Goal: Transaction & Acquisition: Purchase product/service

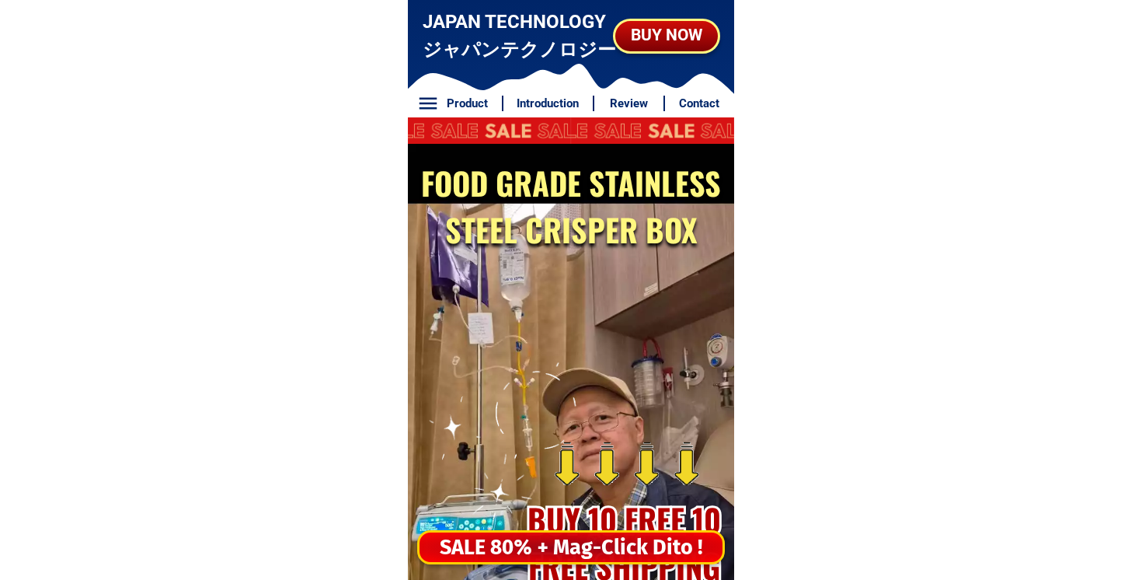
click at [553, 542] on div "SALE 80% + Mag-Click Dito !" at bounding box center [571, 548] width 303 height 32
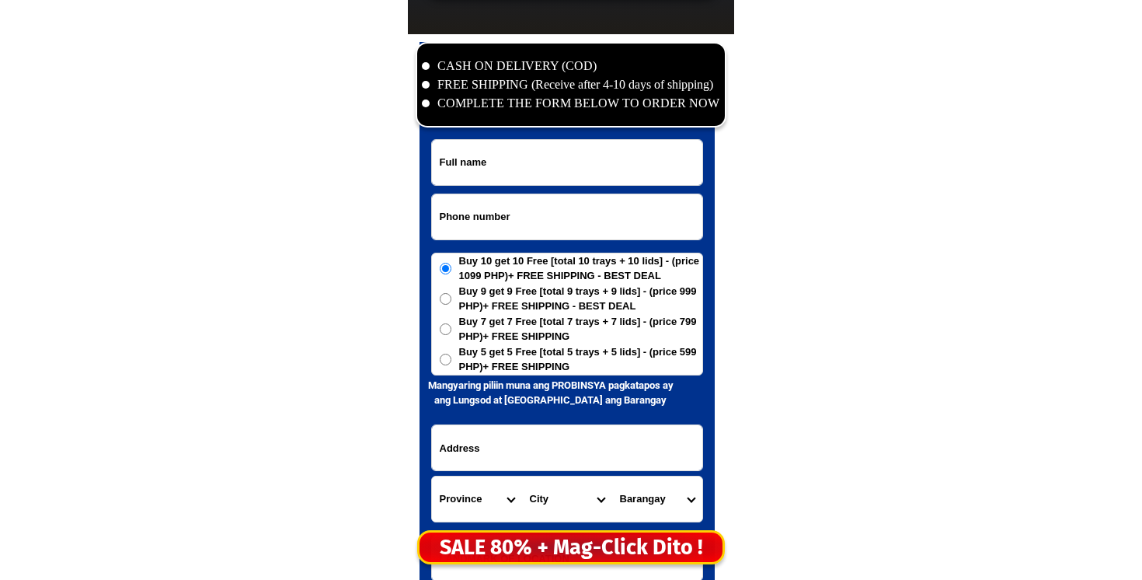
scroll to position [7508, 0]
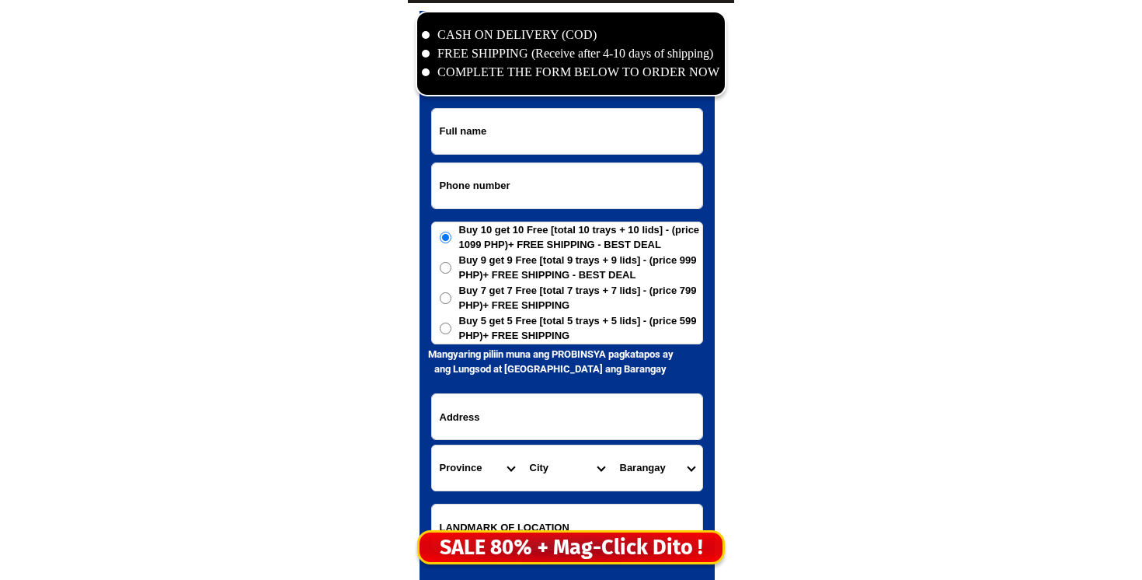
click at [518, 178] on input "Input phone_number" at bounding box center [567, 185] width 270 height 45
paste input "09554977210"
type input "09554977210"
click at [481, 134] on input "Input full_name" at bounding box center [567, 131] width 270 height 45
paste input "[PERSON_NAME]"
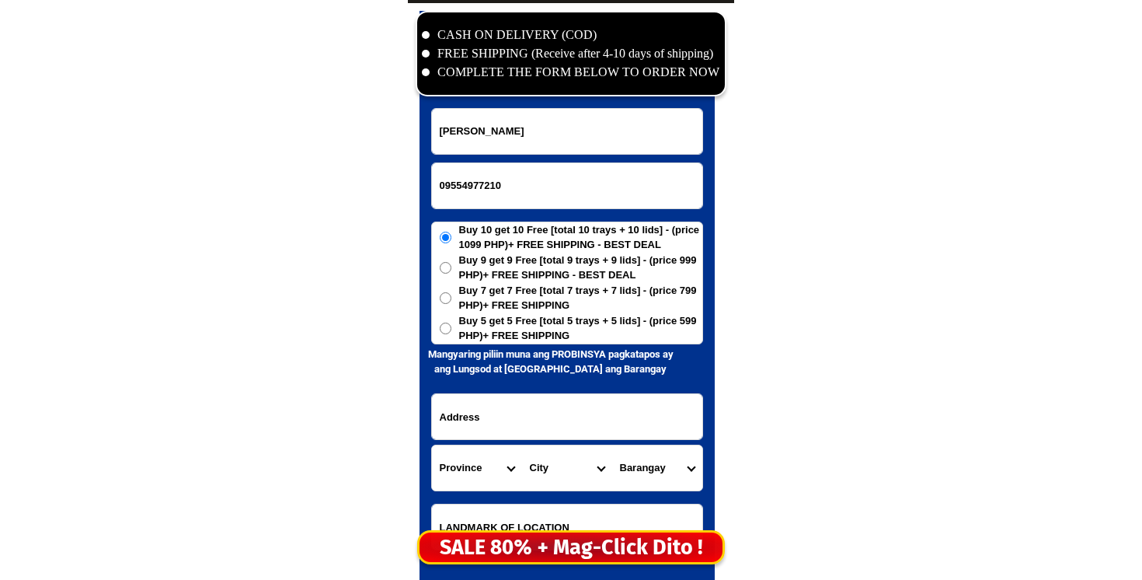
type input "[PERSON_NAME]"
click at [539, 316] on span "Buy 5 get 5 Free [total 5 trays + 5 lids] - (price 599 PHP)+ FREE SHIPPING" at bounding box center [580, 328] width 243 height 30
click at [452, 323] on input "Buy 5 get 5 Free [total 5 trays + 5 lids] - (price 599 PHP)+ FREE SHIPPING" at bounding box center [446, 329] width 12 height 12
radio input "true"
click at [541, 399] on input "Input address" at bounding box center [567, 416] width 270 height 45
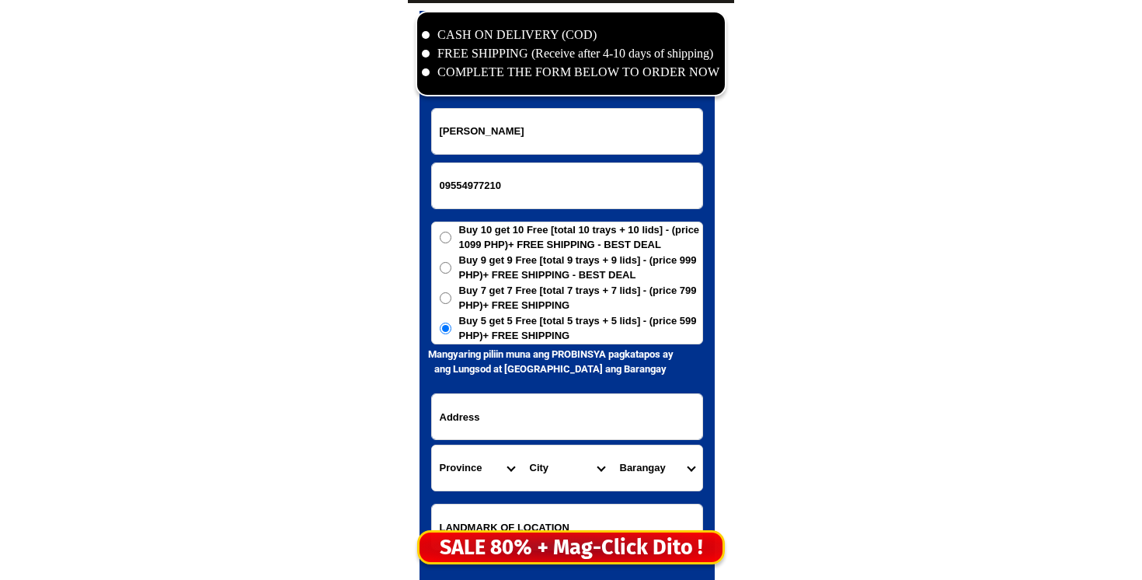
paste input "[PERSON_NAME] purok 3 mountain province"
type input "[PERSON_NAME] purok 3 mountain province"
click at [465, 459] on select "Province [GEOGRAPHIC_DATA] [GEOGRAPHIC_DATA][PERSON_NAME][GEOGRAPHIC_DATA][GEOG…" at bounding box center [477, 467] width 90 height 45
select select "63_464"
click at [432, 445] on select "Province [GEOGRAPHIC_DATA] [GEOGRAPHIC_DATA][PERSON_NAME][GEOGRAPHIC_DATA][GEOG…" at bounding box center [477, 467] width 90 height 45
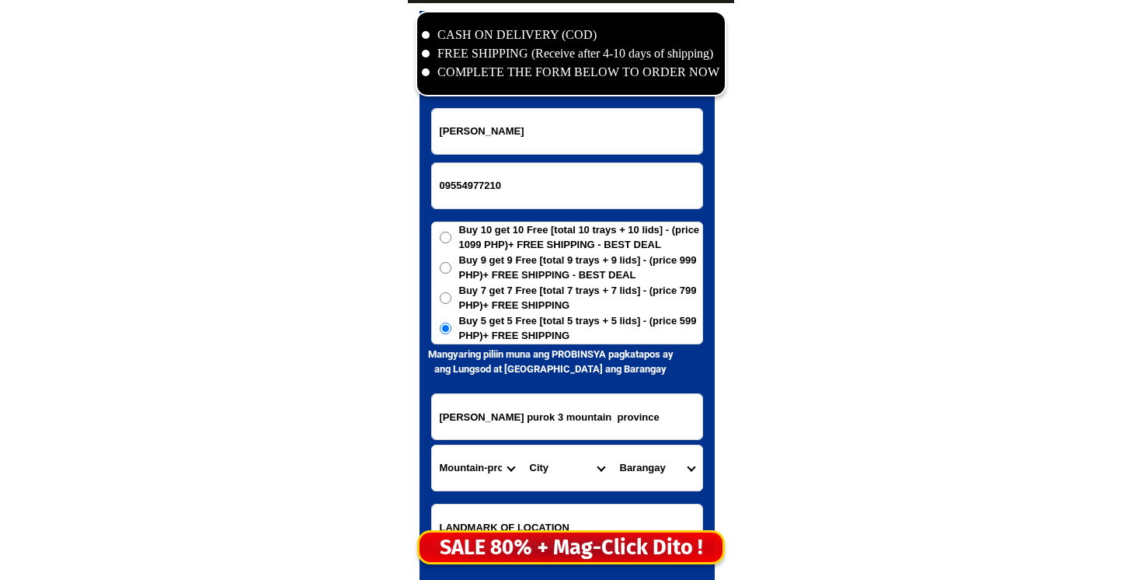
click at [554, 466] on select "City [PERSON_NAME][GEOGRAPHIC_DATA]-province-[GEOGRAPHIC_DATA][PERSON_NAME][GEO…" at bounding box center [567, 467] width 90 height 45
select select "63_4646819"
click at [522, 445] on select "City [PERSON_NAME][GEOGRAPHIC_DATA]-province-[GEOGRAPHIC_DATA][PERSON_NAME][GEO…" at bounding box center [567, 467] width 90 height 45
click at [708, 467] on div at bounding box center [567, 317] width 295 height 613
click at [666, 448] on select "Barangay Bao-angan Bun-[PERSON_NAME] Camatagan Capinitan Data Gayang Lagan Losa…" at bounding box center [657, 467] width 90 height 45
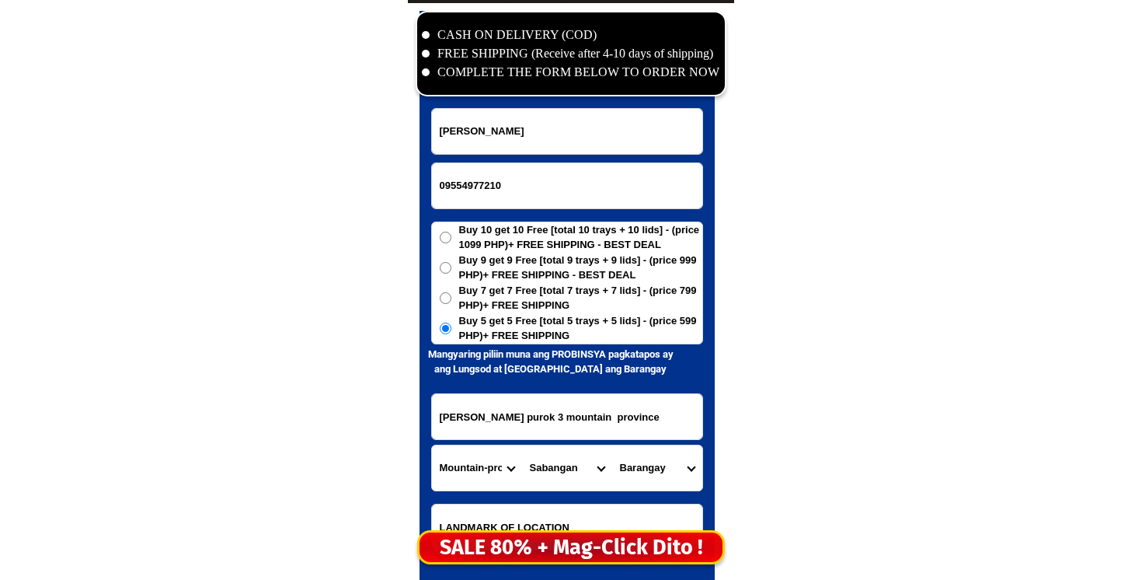
select select "63_46468192192"
click at [612, 445] on select "Barangay Bao-angan Bun-[PERSON_NAME] Camatagan Capinitan Data Gayang Lagan Losa…" at bounding box center [657, 467] width 90 height 45
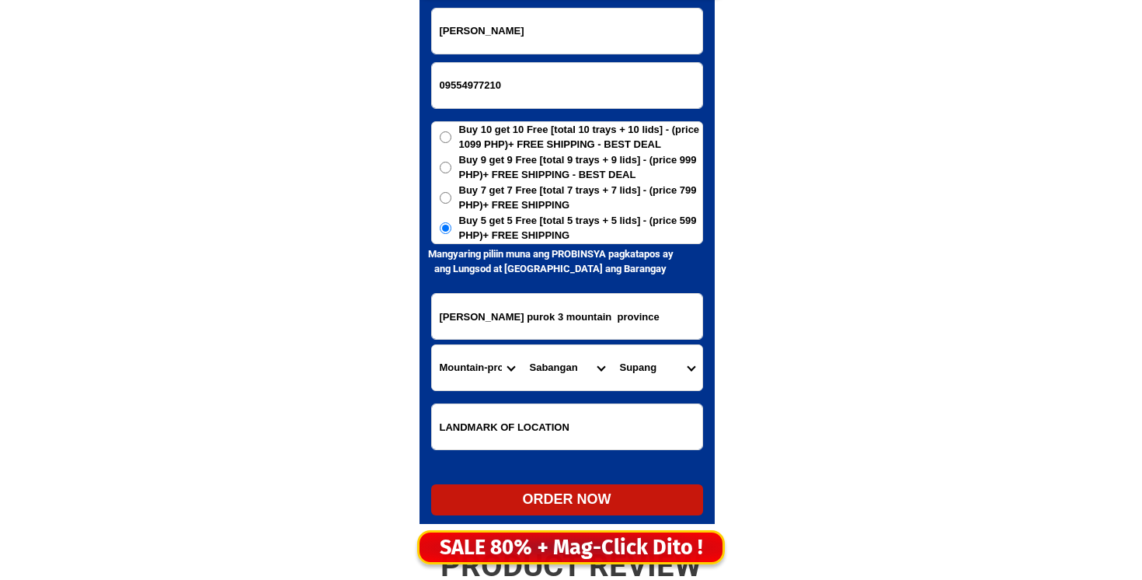
scroll to position [7639, 0]
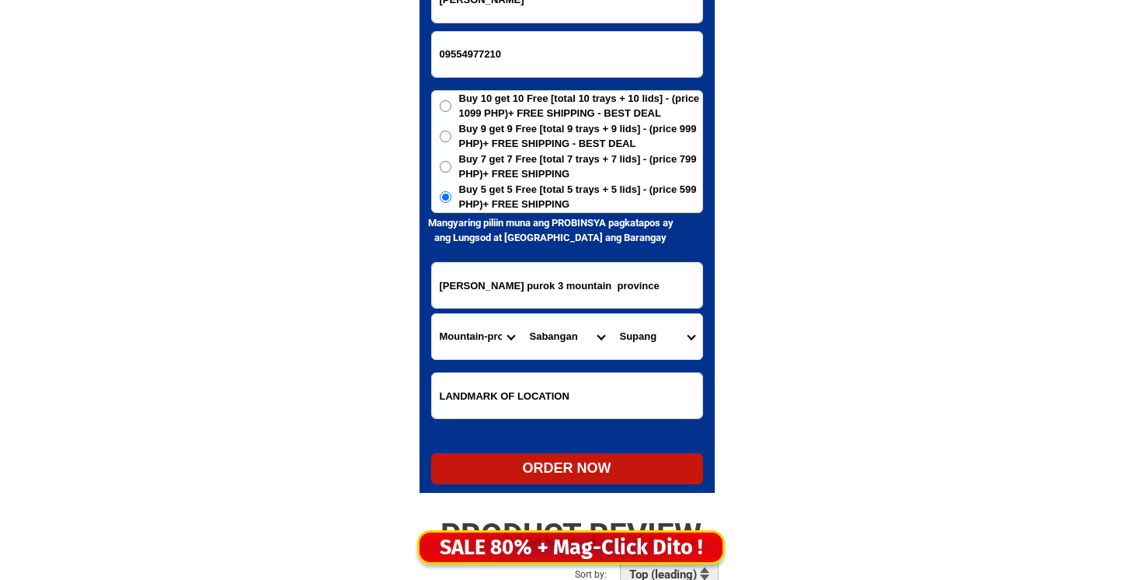
click at [581, 463] on div "ORDER NOW" at bounding box center [567, 468] width 272 height 21
radio input "true"
click at [448, 56] on input "09554977210" at bounding box center [567, 54] width 270 height 45
paste input "09637633791"
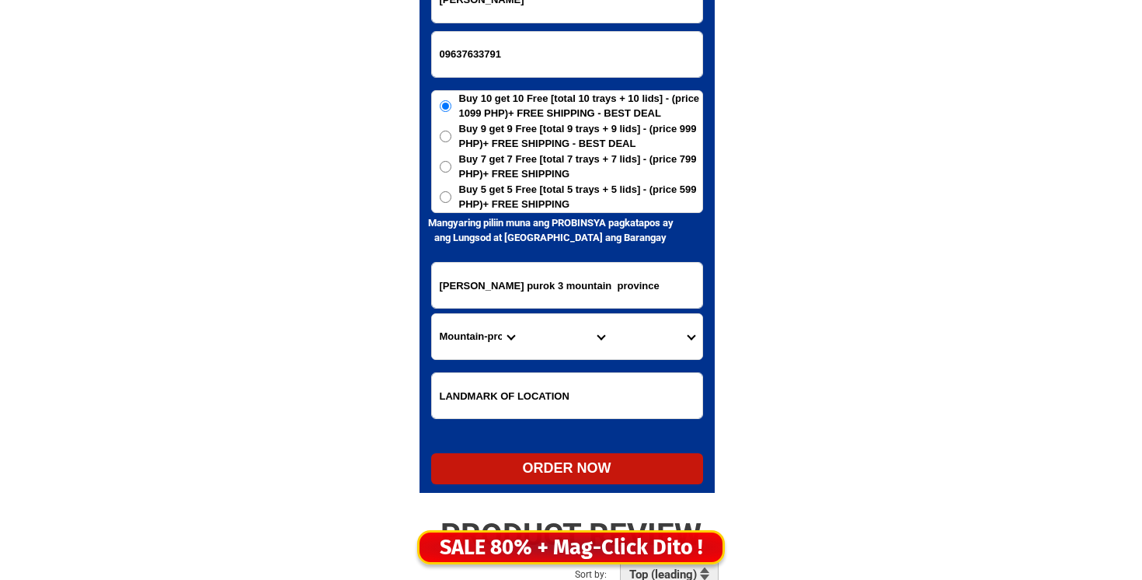
type input "09637633791"
click at [666, 9] on input "[PERSON_NAME]" at bounding box center [567, -1] width 270 height 45
paste input "[PERSON_NAME]. [PERSON_NAME]"
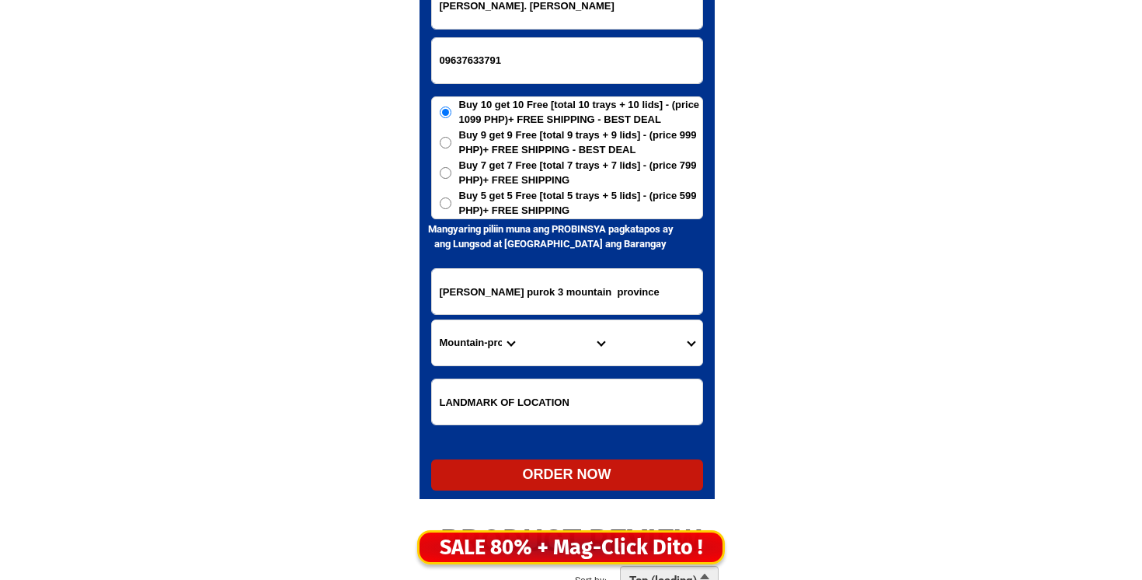
type input "[PERSON_NAME]. [PERSON_NAME]"
click at [453, 284] on input "[PERSON_NAME] purok 3 mountain province" at bounding box center [567, 291] width 270 height 45
paste input "melli. 8.magsaysay. [GEOGRAPHIC_DATA] come. sur. malapet. sa. plasa. harapan. N…"
drag, startPoint x: 490, startPoint y: 295, endPoint x: 392, endPoint y: 308, distance: 98.8
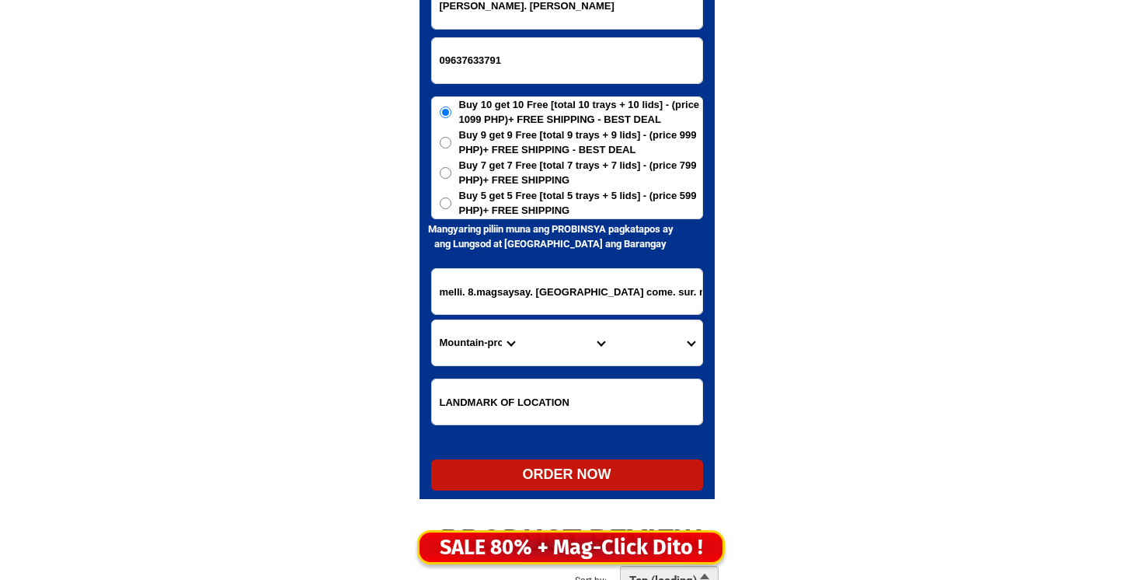
type input "melli. 8.magsaysay. [GEOGRAPHIC_DATA] come. sur. malapet. sa. plasa. harapan. N…"
click at [478, 350] on select "Province [GEOGRAPHIC_DATA] [GEOGRAPHIC_DATA][PERSON_NAME][GEOGRAPHIC_DATA][GEOG…" at bounding box center [477, 342] width 90 height 45
select select "63_374"
click at [432, 320] on select "Province [GEOGRAPHIC_DATA] [GEOGRAPHIC_DATA][PERSON_NAME][GEOGRAPHIC_DATA][GEOG…" at bounding box center [477, 342] width 90 height 45
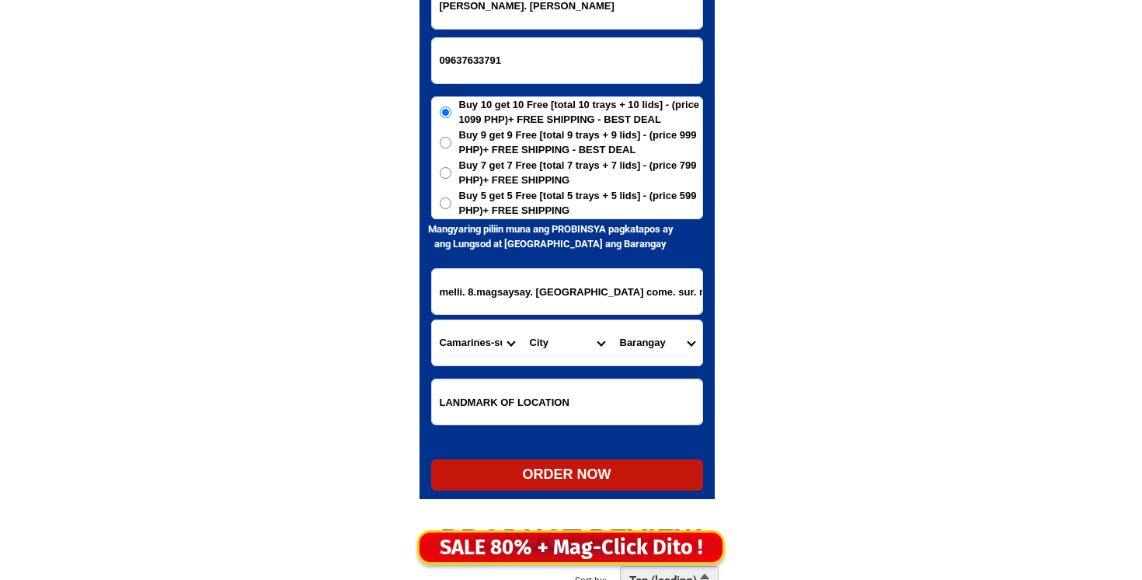
click at [552, 343] on select "City Baao Balatan [PERSON_NAME] Buhi [PERSON_NAME][GEOGRAPHIC_DATA] [GEOGRAPHIC…" at bounding box center [567, 342] width 90 height 45
select select "63_3743940"
click at [522, 320] on select "City Baao Balatan [PERSON_NAME] Buhi [PERSON_NAME][GEOGRAPHIC_DATA] [GEOGRAPHIC…" at bounding box center [567, 342] width 90 height 45
click at [681, 362] on select "Barangay Agay-[PERSON_NAME] Banga Bani [GEOGRAPHIC_DATA] Binalay [GEOGRAPHIC_DA…" at bounding box center [657, 342] width 90 height 45
select select "63_37439404706"
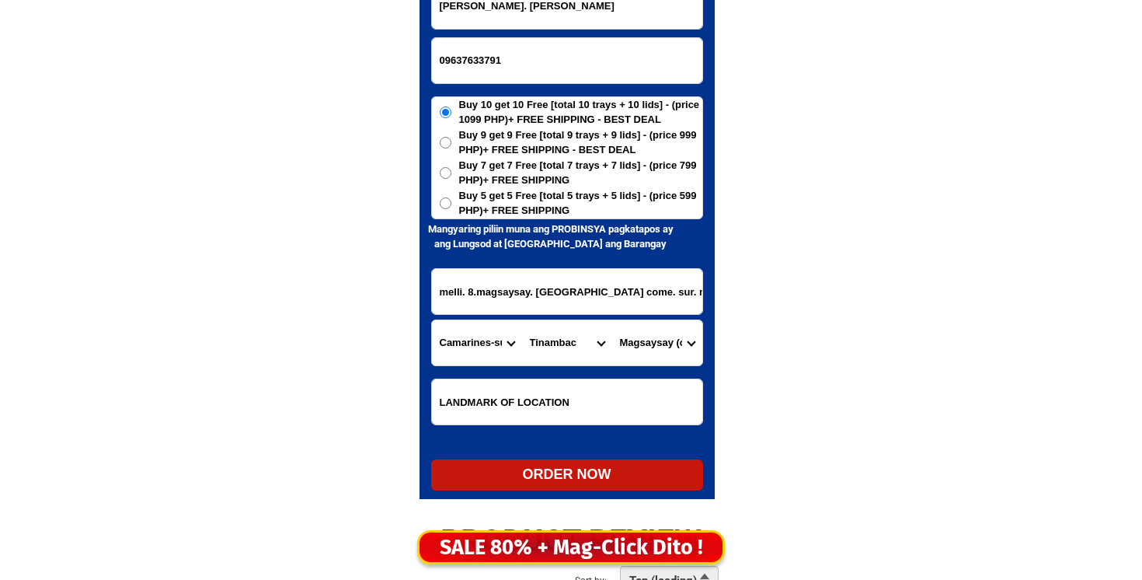
click at [612, 320] on select "Barangay Agay-[PERSON_NAME] Banga Bani [GEOGRAPHIC_DATA] Binalay [GEOGRAPHIC_DA…" at bounding box center [657, 342] width 90 height 45
click at [571, 199] on span "Buy 5 get 5 Free [total 5 trays + 5 lids] - (price 599 PHP)+ FREE SHIPPING" at bounding box center [580, 203] width 243 height 30
click at [452, 199] on input "Buy 5 get 5 Free [total 5 trays + 5 lids] - (price 599 PHP)+ FREE SHIPPING" at bounding box center [446, 203] width 12 height 12
click at [570, 472] on div "ORDER NOW" at bounding box center [567, 474] width 272 height 21
radio input "true"
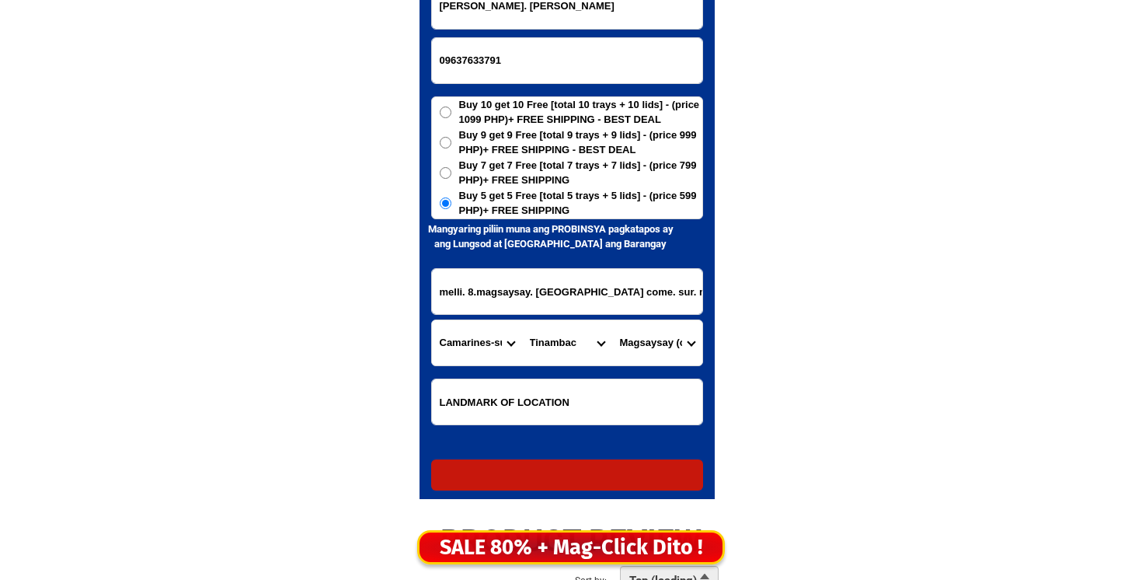
radio input "true"
click at [497, 69] on input "09637633791" at bounding box center [567, 60] width 270 height 45
paste input "09164819969"
type input "09164819969"
click at [574, 8] on input "[PERSON_NAME]. [PERSON_NAME]" at bounding box center [567, 6] width 270 height 45
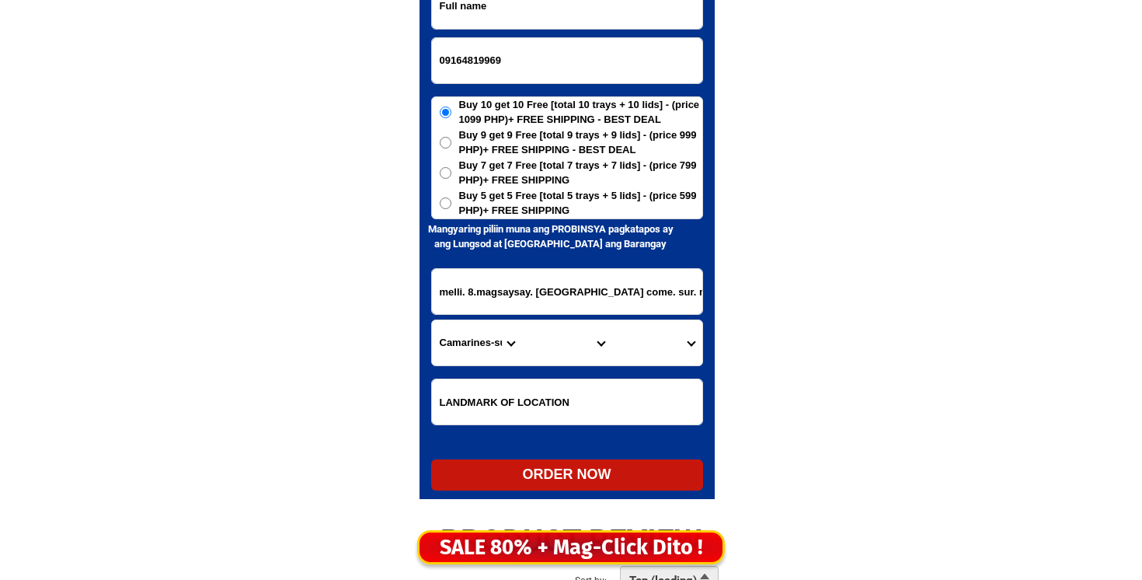
paste input "[PERSON_NAME]"
type input "[PERSON_NAME]"
click at [490, 301] on input "melli. 8.magsaysay. [GEOGRAPHIC_DATA] come. sur. malapet. sa. plasa. harapan. N…" at bounding box center [567, 291] width 270 height 45
click at [478, 233] on h6 "Mangyaring piliin muna ang PROBINSYA pagkatapos ay ang Lungsod at [GEOGRAPHIC_D…" at bounding box center [551, 236] width 262 height 30
click at [478, 229] on h6 "Mangyaring piliin muna ang PROBINSYA pagkatapos ay ang Lungsod at [GEOGRAPHIC_D…" at bounding box center [551, 236] width 262 height 30
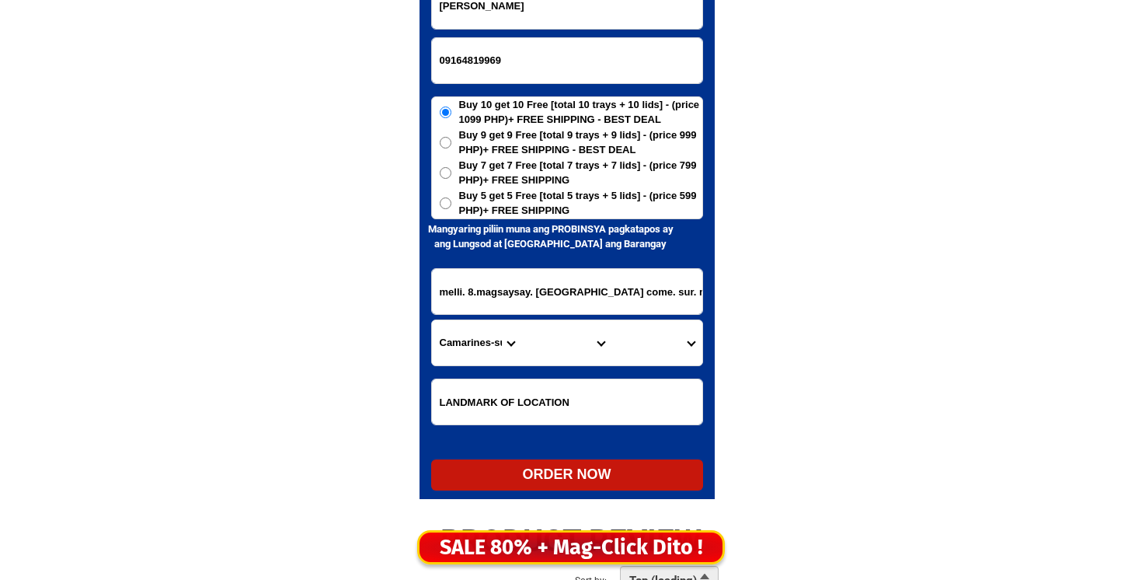
click at [478, 225] on h6 "Mangyaring piliin muna ang PROBINSYA pagkatapos ay ang Lungsod at [GEOGRAPHIC_D…" at bounding box center [551, 236] width 262 height 30
click at [477, 200] on span "Buy 5 get 5 Free [total 5 trays + 5 lids] - (price 599 PHP)+ FREE SHIPPING" at bounding box center [580, 203] width 243 height 30
click at [452, 200] on input "Buy 5 get 5 Free [total 5 trays + 5 lids] - (price 599 PHP)+ FREE SHIPPING" at bounding box center [446, 203] width 12 height 12
radio input "true"
click at [483, 291] on input "melli. 8.magsaysay. [GEOGRAPHIC_DATA] come. sur. malapet. sa. plasa. harapan. N…" at bounding box center [567, 291] width 270 height 45
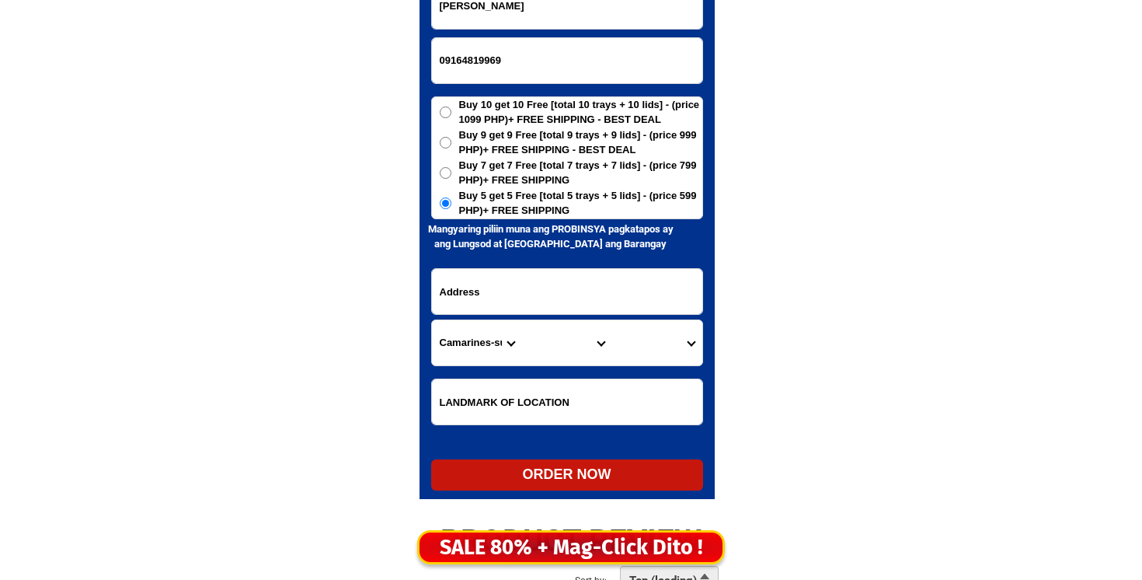
paste input "San [PERSON_NAME] Ilocos Sur"
type input "San [PERSON_NAME] Ilocos Sur"
click at [470, 354] on select "Province [GEOGRAPHIC_DATA] [GEOGRAPHIC_DATA][PERSON_NAME][GEOGRAPHIC_DATA][GEOG…" at bounding box center [477, 342] width 90 height 45
select select "63_682"
click at [432, 320] on select "Province [GEOGRAPHIC_DATA] [GEOGRAPHIC_DATA][PERSON_NAME][GEOGRAPHIC_DATA][GEOG…" at bounding box center [477, 342] width 90 height 45
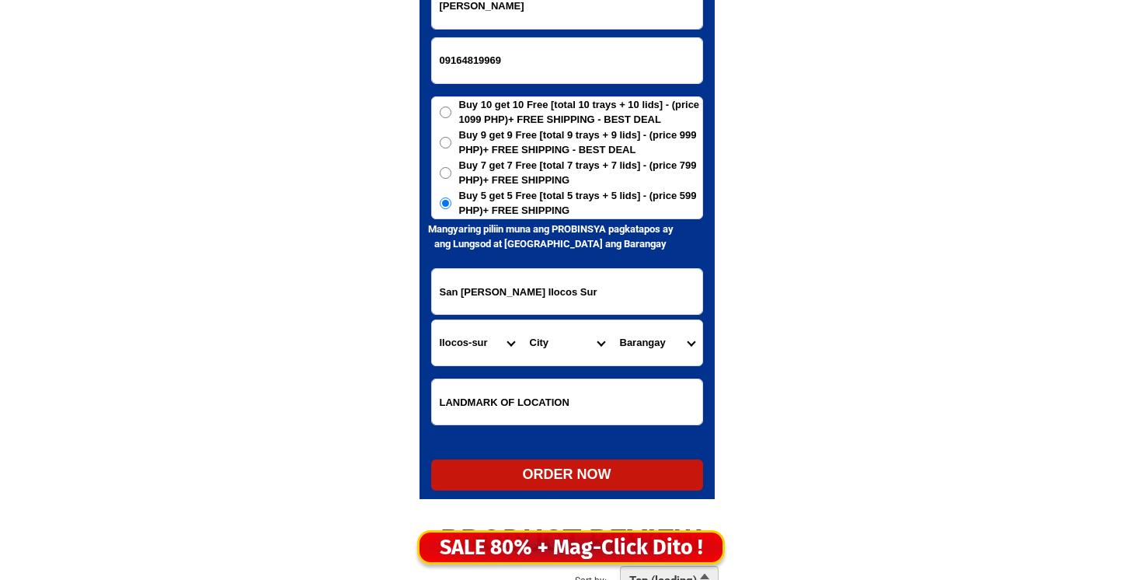
click at [563, 348] on select "City [GEOGRAPHIC_DATA][PERSON_NAME][GEOGRAPHIC_DATA][GEOGRAPHIC_DATA][GEOGRAPHI…" at bounding box center [567, 342] width 90 height 45
select select "63_6827712"
click at [522, 320] on select "City [GEOGRAPHIC_DATA][PERSON_NAME][GEOGRAPHIC_DATA][GEOGRAPHIC_DATA][GEOGRAPHI…" at bounding box center [567, 342] width 90 height 45
click at [652, 342] on select "Barangay Alangan Bacar Barbarit Bungro Cabaroan Cadanglaan Caraisan [GEOGRAPHIC…" at bounding box center [657, 342] width 90 height 45
select select "63_682771253974"
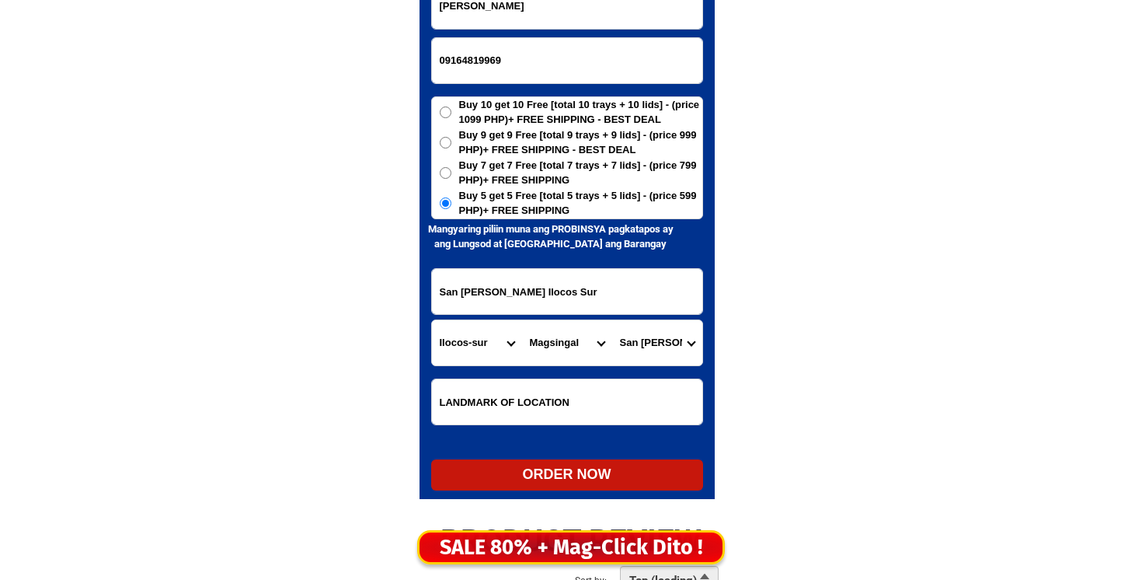
click at [612, 320] on select "Barangay Alangan Bacar Barbarit Bungro Cabaroan Cadanglaan Caraisan [GEOGRAPHIC…" at bounding box center [657, 342] width 90 height 45
click at [541, 476] on div "ORDER NOW" at bounding box center [567, 474] width 272 height 21
radio input "true"
click at [434, 61] on input "09164819969" at bounding box center [567, 60] width 270 height 45
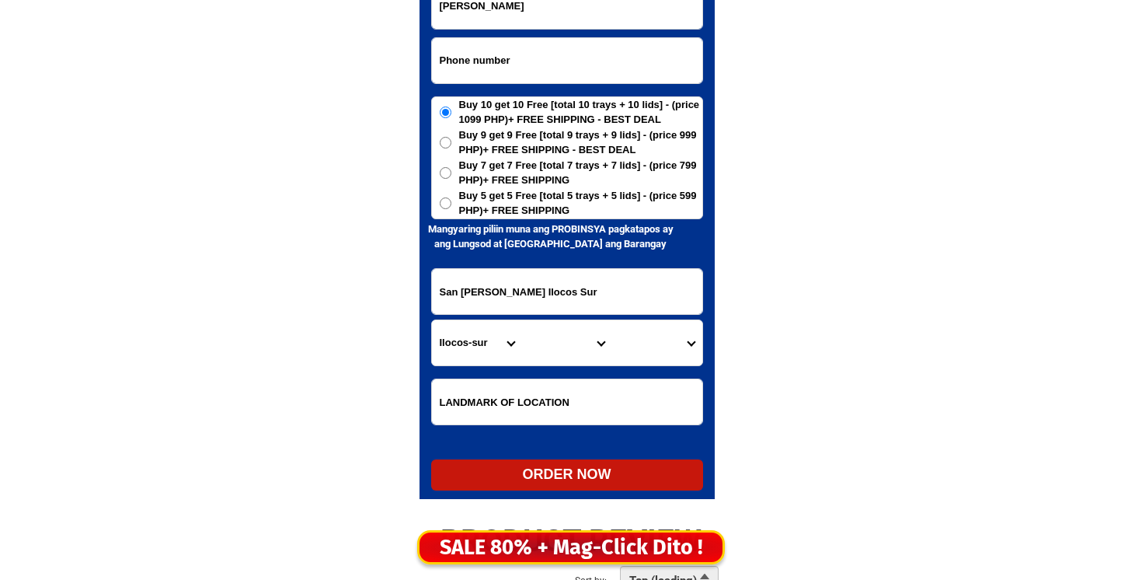
paste input "09262163130"
type input "09262163130"
click at [661, 16] on input "[PERSON_NAME]" at bounding box center [567, 6] width 270 height 45
paste input "[PERSON_NAME]"
type input "[PERSON_NAME]"
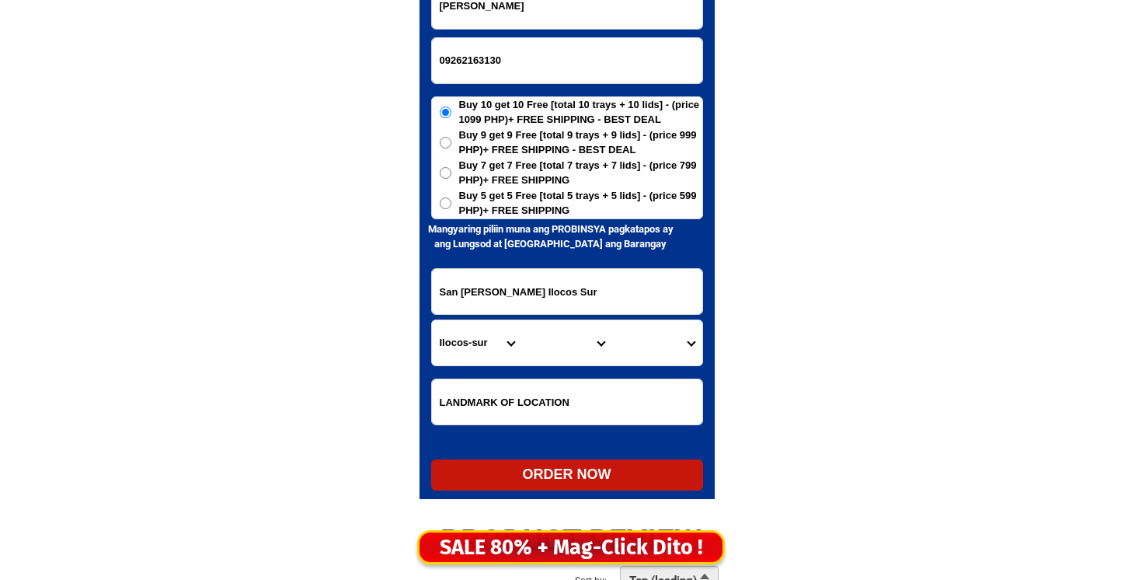
click at [576, 306] on input "San [PERSON_NAME] Ilocos Sur" at bounding box center [567, 291] width 270 height 45
paste input "BRGY.San [PERSON_NAME] ILAYA [PERSON_NAME] [GEOGRAPHIC_DATA] 4301 P.S.."
type input "BRGY.San [PERSON_NAME] ILAYA [PERSON_NAME] [GEOGRAPHIC_DATA] 4301 P.S.."
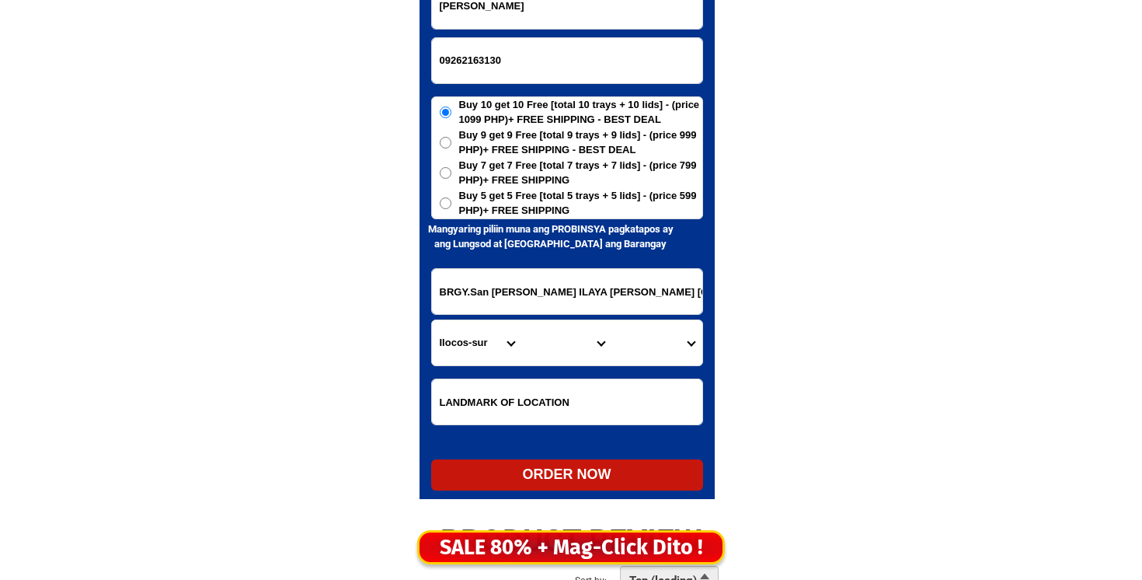
click at [521, 391] on input "Input LANDMARKOFLOCATION" at bounding box center [567, 401] width 270 height 45
paste input "DIVINE MERCY HERMITAGE BRGY.San [PERSON_NAME] ILAYA [PERSON_NAME][GEOGRAPHIC_DA…"
type input "DIVINE MERCY HERMITAGE BRGY.San [PERSON_NAME] ILAYA [PERSON_NAME][GEOGRAPHIC_DA…"
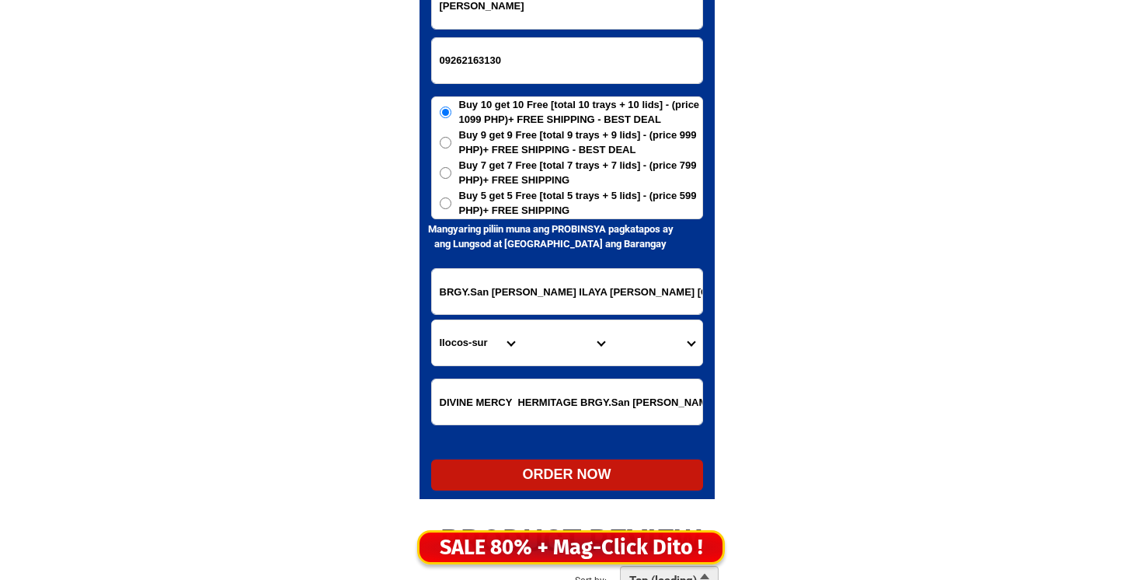
click at [468, 207] on span "Buy 5 get 5 Free [total 5 trays + 5 lids] - (price 599 PHP)+ FREE SHIPPING" at bounding box center [580, 203] width 243 height 30
click at [452, 207] on input "Buy 5 get 5 Free [total 5 trays + 5 lids] - (price 599 PHP)+ FREE SHIPPING" at bounding box center [446, 203] width 12 height 12
radio input "true"
click at [493, 354] on select "Province [GEOGRAPHIC_DATA] [GEOGRAPHIC_DATA][PERSON_NAME][GEOGRAPHIC_DATA][GEOG…" at bounding box center [477, 342] width 90 height 45
click at [460, 330] on select "Province [GEOGRAPHIC_DATA] [GEOGRAPHIC_DATA][PERSON_NAME][GEOGRAPHIC_DATA][GEOG…" at bounding box center [477, 342] width 90 height 45
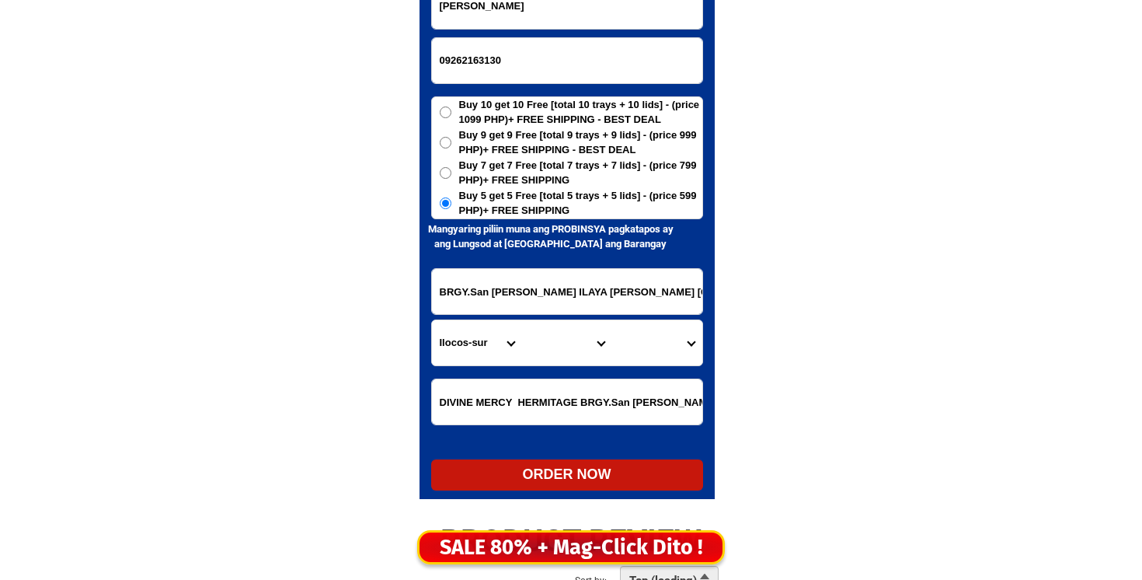
select select "63_397"
click at [432, 320] on select "Province [GEOGRAPHIC_DATA] [GEOGRAPHIC_DATA][PERSON_NAME][GEOGRAPHIC_DATA][GEOG…" at bounding box center [477, 342] width 90 height 45
click at [582, 347] on select "City [GEOGRAPHIC_DATA][PERSON_NAME][GEOGRAPHIC_DATA][GEOGRAPHIC_DATA] [GEOGRAPH…" at bounding box center [567, 342] width 90 height 45
click at [522, 320] on select "City [GEOGRAPHIC_DATA][PERSON_NAME][GEOGRAPHIC_DATA][GEOGRAPHIC_DATA] [GEOGRAPH…" at bounding box center [567, 342] width 90 height 45
click at [667, 354] on select "Barangay Barangay 1 (pob.) Barangay 10 (pob.) Barangay 11 (pob.) Barangay 2 (po…" at bounding box center [657, 342] width 90 height 45
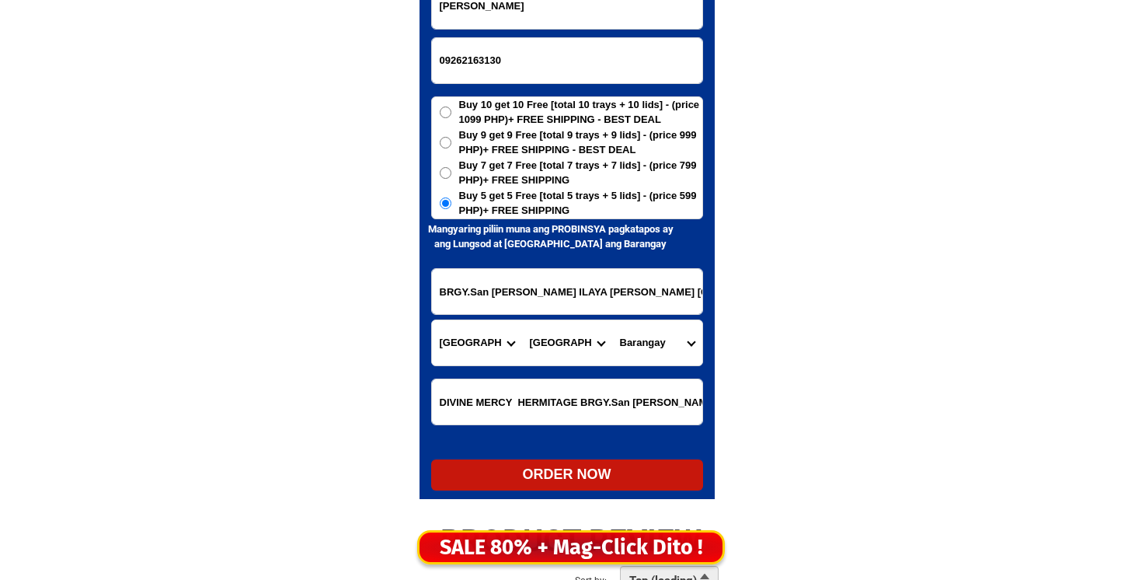
scroll to position [0, 159]
drag, startPoint x: 560, startPoint y: 400, endPoint x: 579, endPoint y: 347, distance: 56.8
click at [577, 347] on form "[PERSON_NAME] 09262163130 ORDER NOW BRGY.San [PERSON_NAME] ILAYA [PERSON_NAME] …" at bounding box center [567, 236] width 272 height 507
click at [580, 347] on select "City [GEOGRAPHIC_DATA][PERSON_NAME][GEOGRAPHIC_DATA][GEOGRAPHIC_DATA] [GEOGRAPH…" at bounding box center [567, 342] width 90 height 45
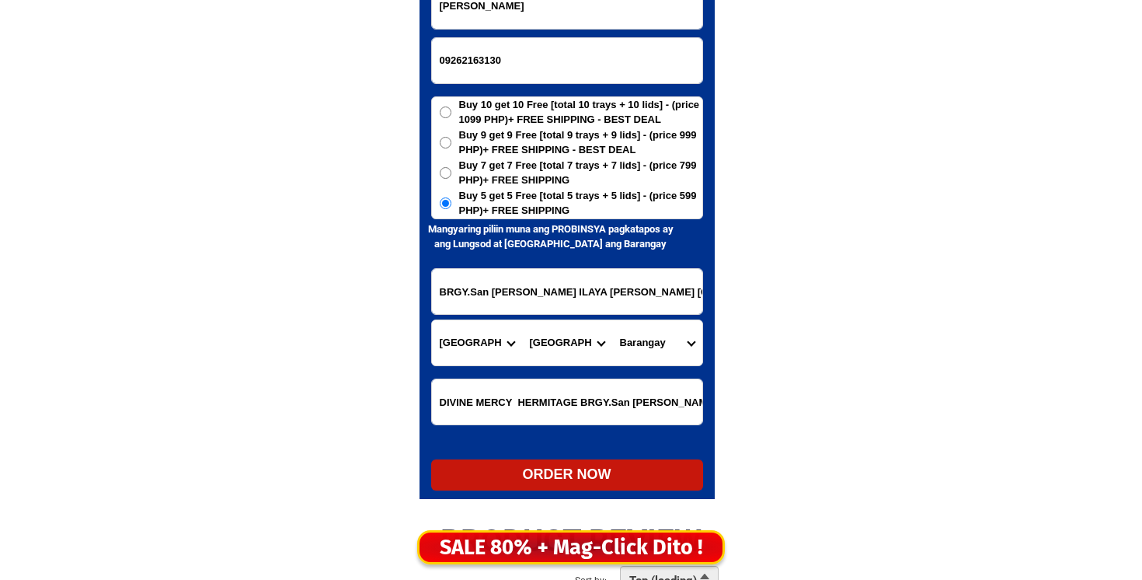
select select "63_3974105"
click at [522, 320] on select "City [GEOGRAPHIC_DATA][PERSON_NAME][GEOGRAPHIC_DATA][GEOGRAPHIC_DATA] [GEOGRAPH…" at bounding box center [567, 342] width 90 height 45
click at [661, 327] on select "Barangay Bacong ibaba Bacong ilaya Barangay 1 (pob.) Barangay 2 (pob.) Barangay…" at bounding box center [657, 342] width 90 height 45
select select "63_39741053437"
click at [612, 320] on select "Barangay Bacong ibaba Bacong ilaya Barangay 1 (pob.) Barangay 2 (pob.) Barangay…" at bounding box center [657, 342] width 90 height 45
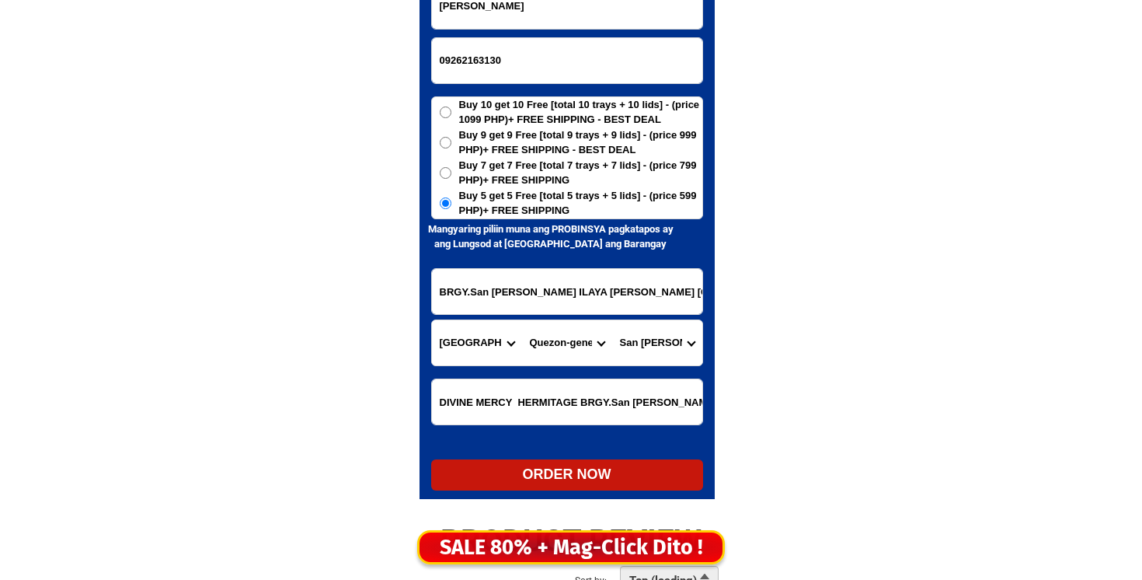
click at [565, 465] on div "ORDER NOW" at bounding box center [567, 474] width 272 height 31
radio input "true"
click at [452, 61] on input "09262163130" at bounding box center [567, 60] width 270 height 45
paste input "0917 998 0237"
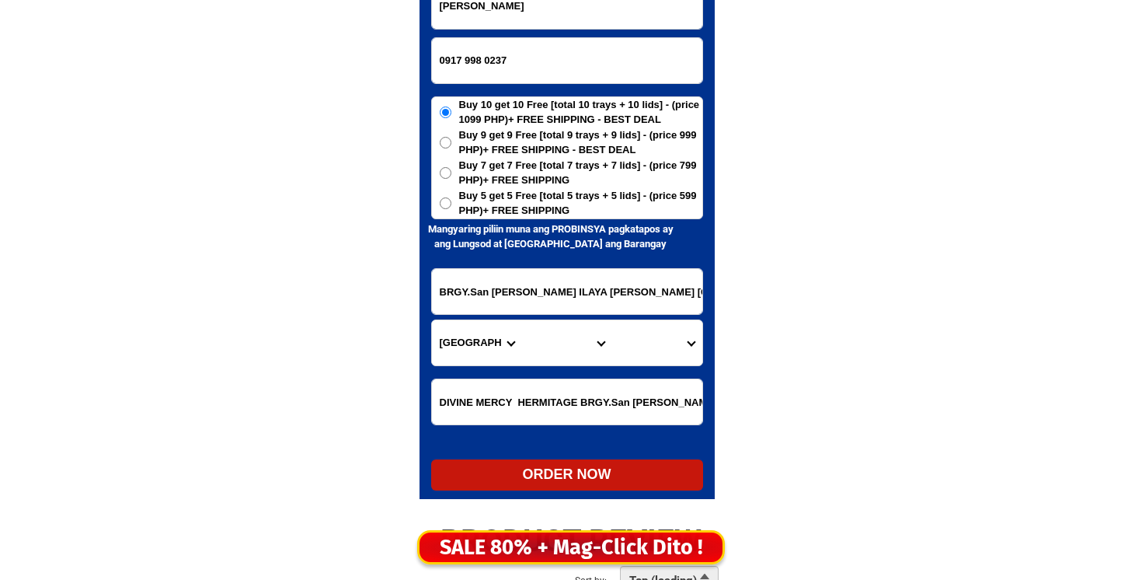
click at [483, 60] on input "0917 998 0237" at bounding box center [567, 60] width 270 height 45
click at [468, 61] on input "0917 9980237" at bounding box center [567, 60] width 270 height 45
click at [462, 65] on input "0917 9980237" at bounding box center [567, 60] width 270 height 45
click at [466, 60] on input "0917 9980237" at bounding box center [567, 60] width 270 height 45
type input "09179980237"
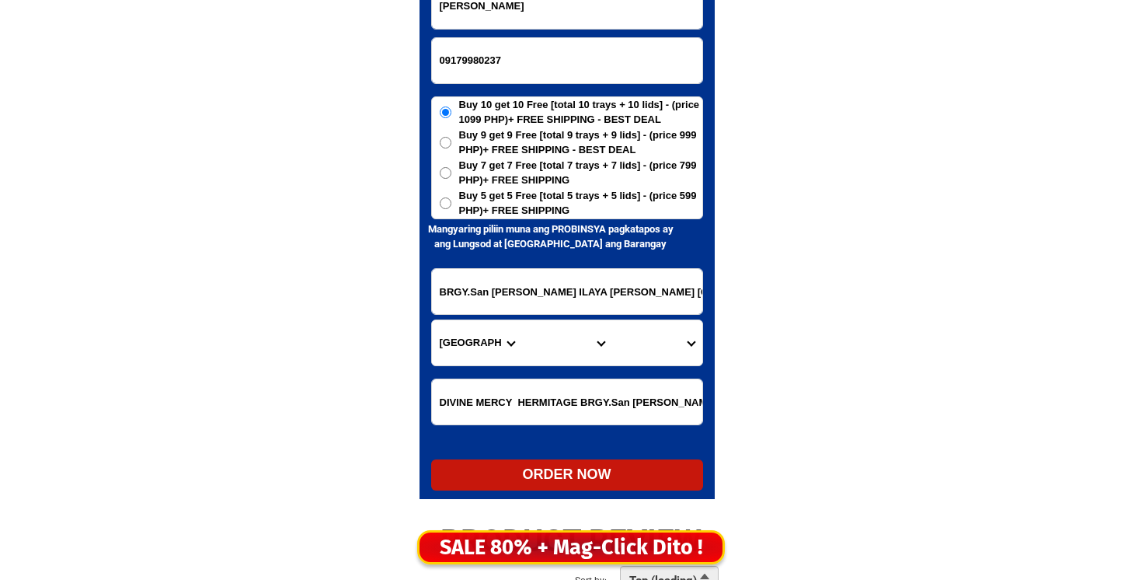
click at [573, 25] on input "[PERSON_NAME]" at bounding box center [567, 6] width 270 height 45
paste input "Rosy Sacramento"
type input "Rosy Sacramento"
click at [588, 199] on span "Buy 5 get 5 Free [total 5 trays + 5 lids] - (price 599 PHP)+ FREE SHIPPING" at bounding box center [580, 203] width 243 height 30
click at [452, 199] on input "Buy 5 get 5 Free [total 5 trays + 5 lids] - (price 599 PHP)+ FREE SHIPPING" at bounding box center [446, 203] width 12 height 12
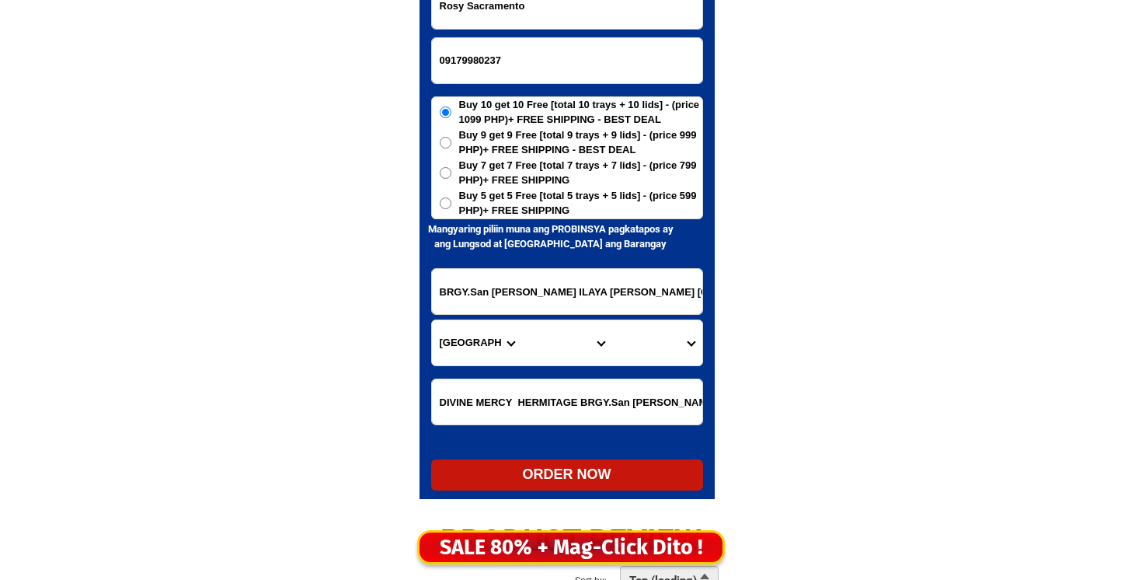
radio input "true"
click at [581, 295] on input "BRGY.San [PERSON_NAME] ILAYA [PERSON_NAME] [GEOGRAPHIC_DATA] 4301 P.S.." at bounding box center [567, 291] width 270 height 45
paste input "No 87 dona. [PERSON_NAME] ext st [PERSON_NAME] subd bgy Nova Proper Novaliches …"
type input "No 87 dona. [PERSON_NAME] ext st [PERSON_NAME] subd bgy Nova Proper Novaliches …"
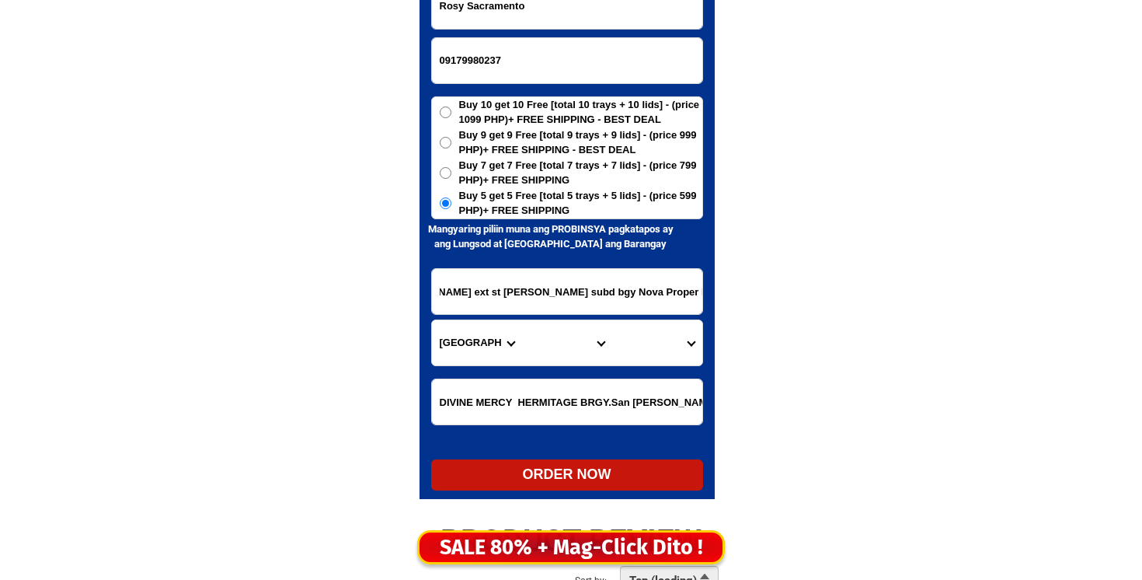
click at [484, 357] on select "Province [GEOGRAPHIC_DATA] [GEOGRAPHIC_DATA][PERSON_NAME][GEOGRAPHIC_DATA][GEOG…" at bounding box center [477, 342] width 90 height 45
select select "63_219"
click at [432, 320] on select "Province [GEOGRAPHIC_DATA] [GEOGRAPHIC_DATA][PERSON_NAME][GEOGRAPHIC_DATA][GEOG…" at bounding box center [477, 342] width 90 height 45
click at [549, 338] on select "City [GEOGRAPHIC_DATA] [GEOGRAPHIC_DATA] [GEOGRAPHIC_DATA] [GEOGRAPHIC_DATA]-ci…" at bounding box center [567, 342] width 90 height 45
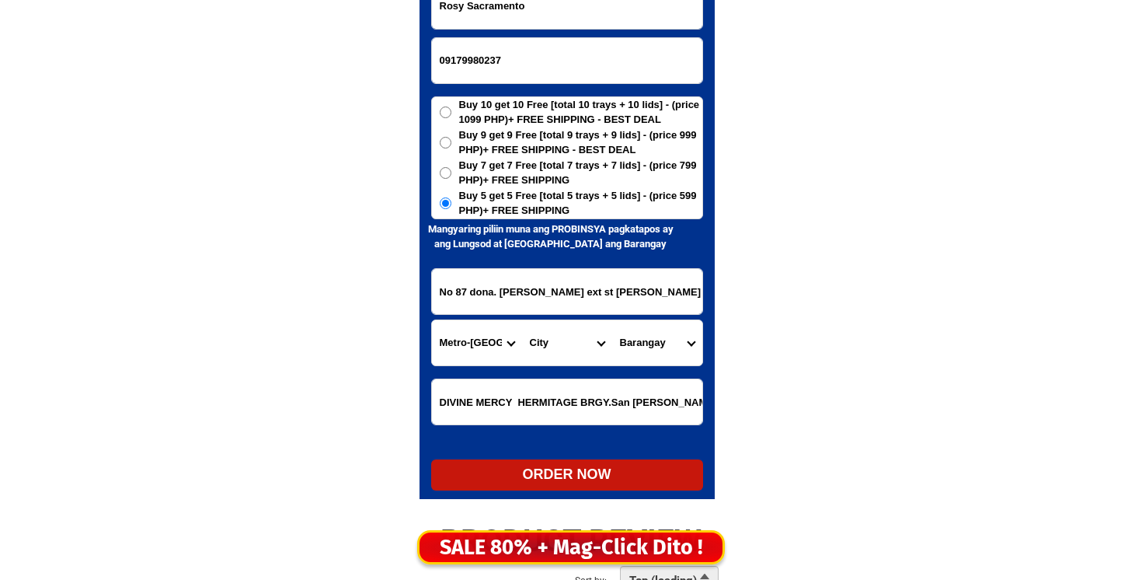
select select "63_2194070"
click at [522, 320] on select "City [GEOGRAPHIC_DATA] [GEOGRAPHIC_DATA] [GEOGRAPHIC_DATA] [GEOGRAPHIC_DATA]-ci…" at bounding box center [567, 342] width 90 height 45
drag, startPoint x: 588, startPoint y: 279, endPoint x: 723, endPoint y: 302, distance: 136.3
click at [723, 302] on div "CASH ON DELIVERY (COD) FREE SHIPPING (Receive after 4-10 days of shipping) COMP…" at bounding box center [571, 196] width 326 height 636
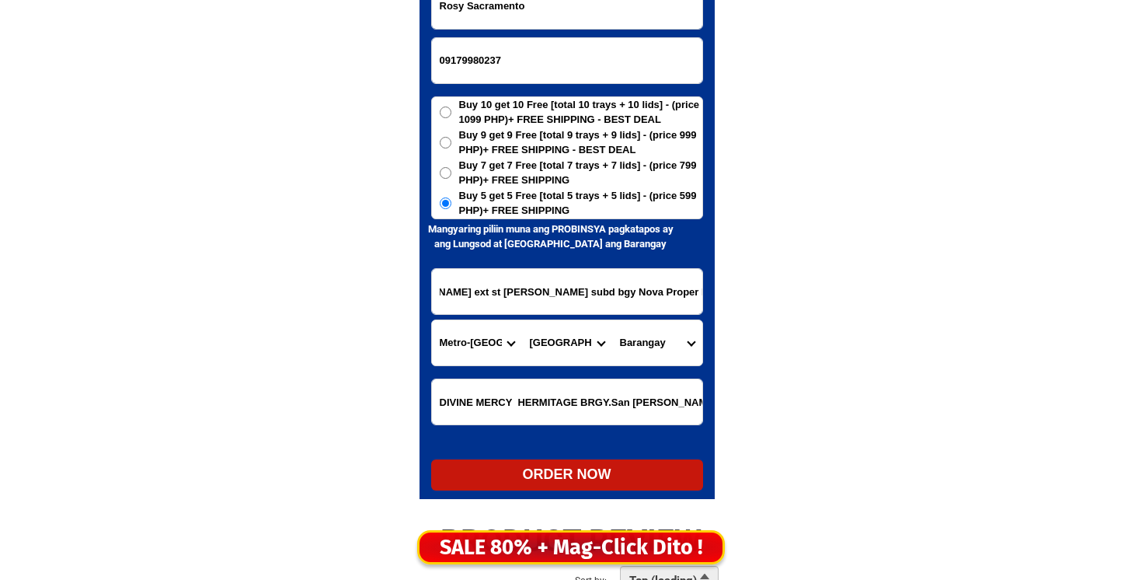
click at [643, 354] on select "Barangay [PERSON_NAME] [PERSON_NAME] Bagbag Bago bantay Bagong lipunan ng crame…" at bounding box center [657, 342] width 90 height 45
select select "63_219407012607"
click at [612, 320] on select "Barangay [PERSON_NAME] [PERSON_NAME] Bagbag Bago bantay Bagong lipunan ng crame…" at bounding box center [657, 342] width 90 height 45
click at [552, 467] on div "ORDER NOW" at bounding box center [567, 474] width 272 height 21
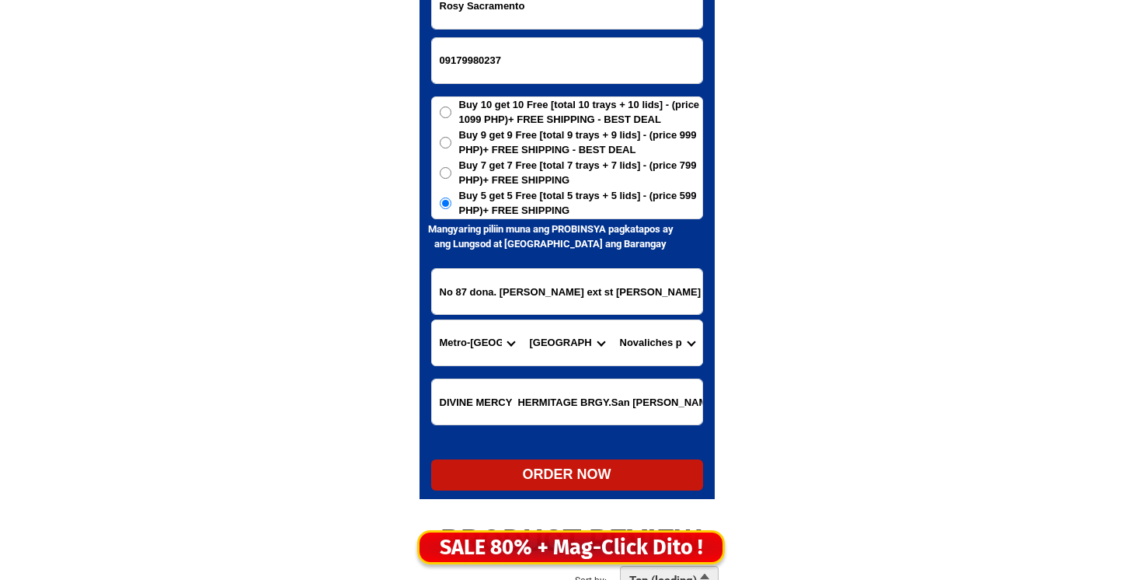
radio input "true"
click at [468, 38] on input "09179980237" at bounding box center [567, 60] width 270 height 45
paste input "09696301354"
type input "09696301354"
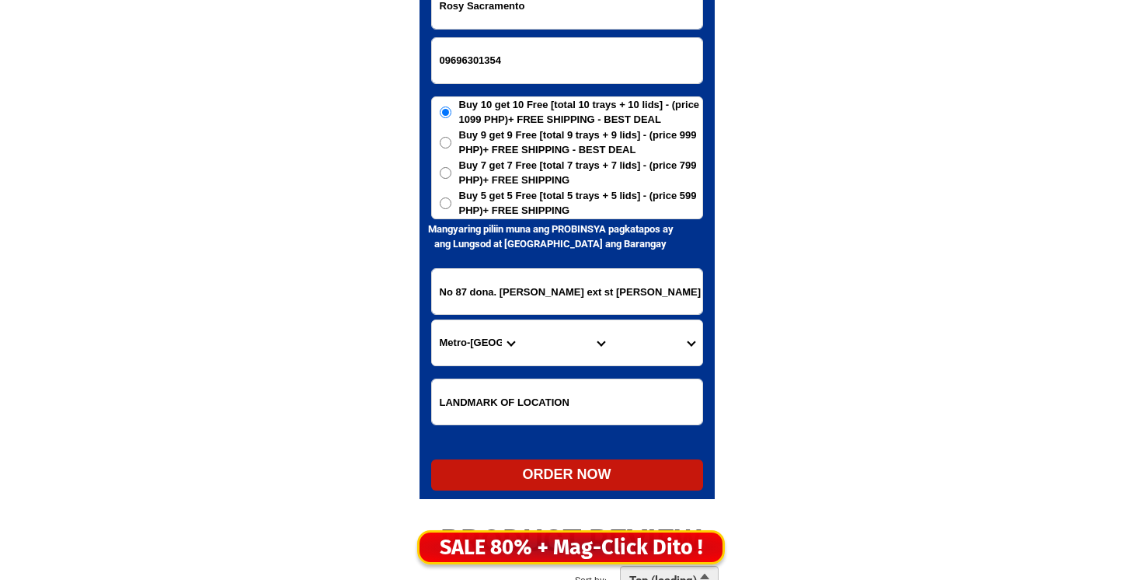
click at [656, 25] on input "Rosy Sacramento" at bounding box center [567, 6] width 270 height 45
paste input "[PERSON_NAME]"
type input "[PERSON_NAME]"
click at [616, 196] on span "Buy 5 get 5 Free [total 5 trays + 5 lids] - (price 599 PHP)+ FREE SHIPPING" at bounding box center [580, 203] width 243 height 30
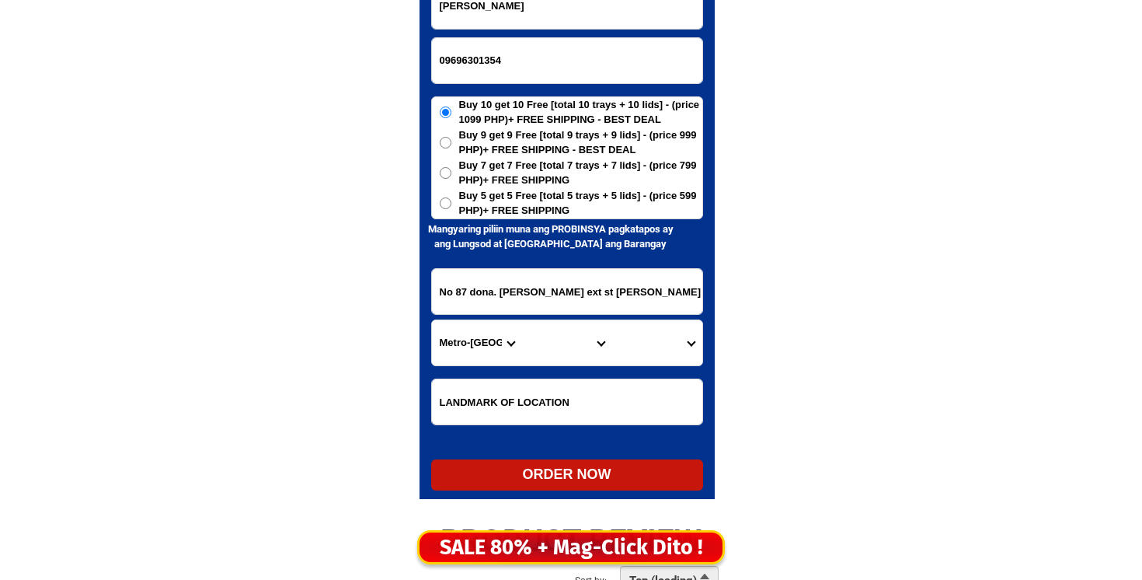
click at [452, 197] on input "Buy 5 get 5 Free [total 5 trays + 5 lids] - (price 599 PHP)+ FREE SHIPPING" at bounding box center [446, 203] width 12 height 12
radio input "true"
click at [556, 317] on form "[PERSON_NAME] 09696301354 ORDER NOW No 87 dona. [PERSON_NAME] ext [GEOGRAPHIC_D…" at bounding box center [567, 236] width 272 height 507
click at [556, 302] on input "No 87 dona. [PERSON_NAME] ext st [PERSON_NAME] subd bgy Nova Proper Novaliches …" at bounding box center [567, 291] width 270 height 45
paste input "puryuk 4 taganas macabayao [PERSON_NAME] mis occidental"
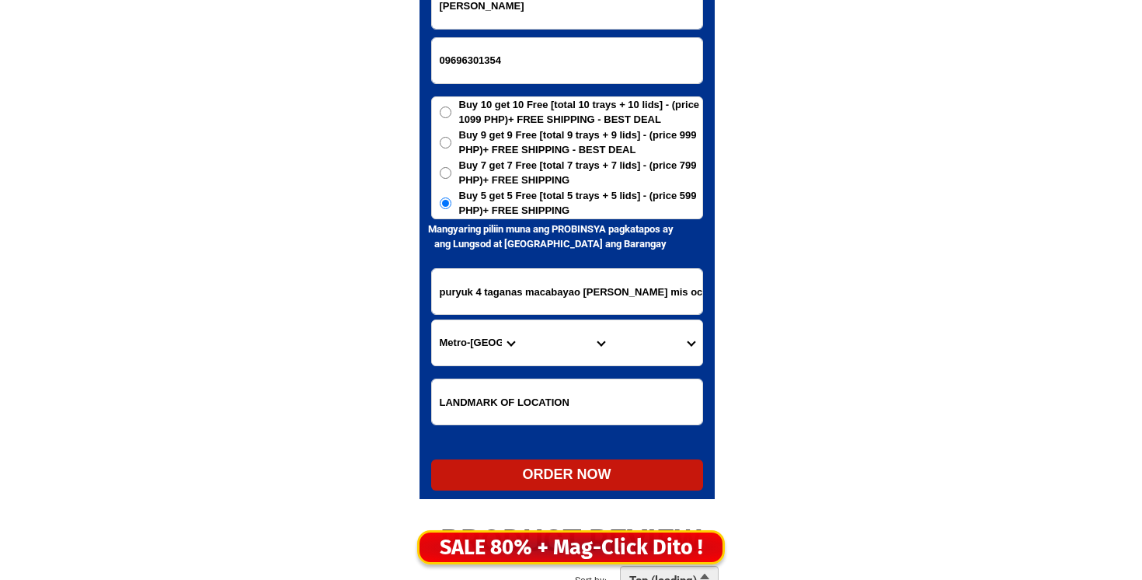
scroll to position [0, 16]
type input "puryuk 4 taganas macabayao [PERSON_NAME] mis occidental"
click at [499, 333] on select "Province [GEOGRAPHIC_DATA] [GEOGRAPHIC_DATA][PERSON_NAME][GEOGRAPHIC_DATA][GEOG…" at bounding box center [477, 342] width 90 height 45
select select "63_283"
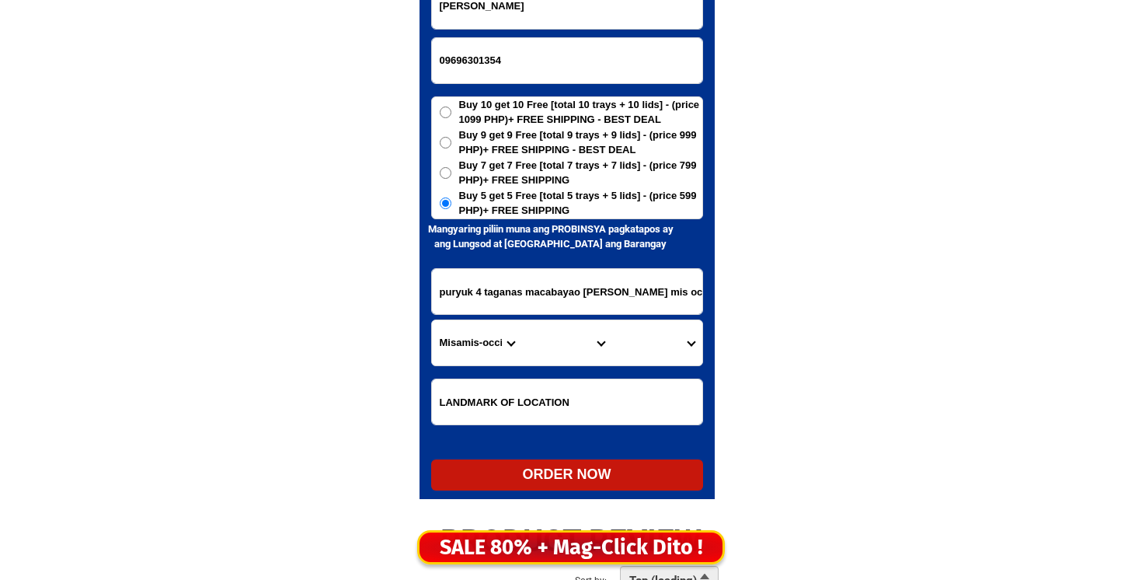
click at [432, 320] on select "Province [GEOGRAPHIC_DATA] [GEOGRAPHIC_DATA][PERSON_NAME][GEOGRAPHIC_DATA][GEOG…" at bounding box center [477, 342] width 90 height 45
click at [583, 351] on select "City [PERSON_NAME][GEOGRAPHIC_DATA][GEOGRAPHIC_DATA] [PERSON_NAME]-chiongbian […" at bounding box center [567, 342] width 90 height 45
click at [522, 320] on select "City [PERSON_NAME][GEOGRAPHIC_DATA][GEOGRAPHIC_DATA] [PERSON_NAME]-chiongbian […" at bounding box center [567, 342] width 90 height 45
click at [581, 344] on select "City [PERSON_NAME][GEOGRAPHIC_DATA][GEOGRAPHIC_DATA] [PERSON_NAME]-chiongbian […" at bounding box center [567, 342] width 90 height 45
select select "63_2836851"
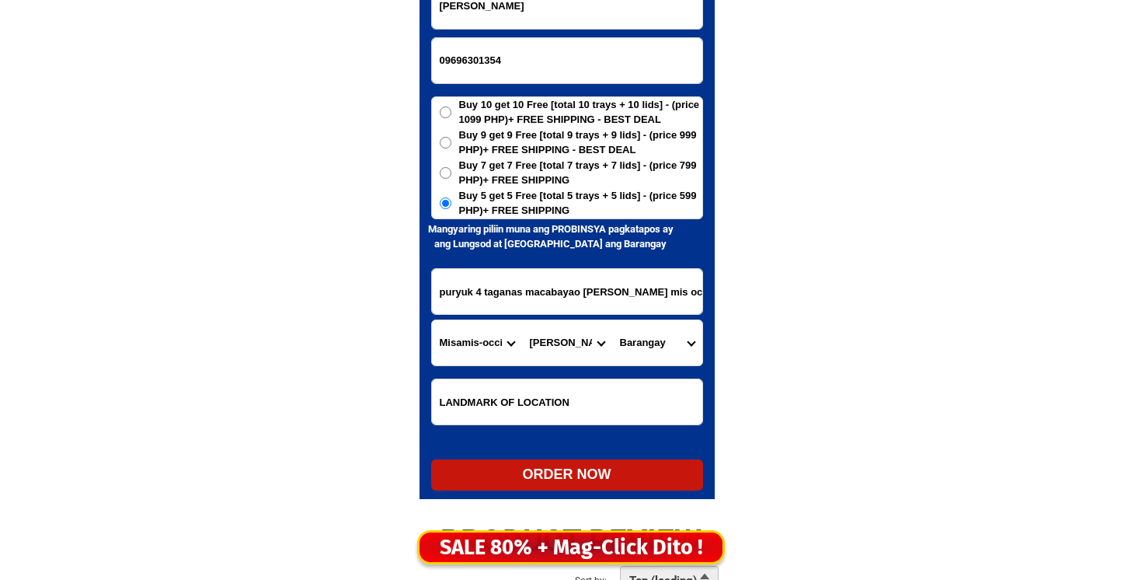
click at [522, 320] on select "City [PERSON_NAME][GEOGRAPHIC_DATA][GEOGRAPHIC_DATA] [PERSON_NAME]-chiongbian […" at bounding box center [567, 342] width 90 height 45
click at [674, 342] on select "Barangay Adorable Butuay [PERSON_NAME] Gata Guintomoyan Macabayao Malibacsan Ma…" at bounding box center [657, 342] width 90 height 45
select select "63_28368515971"
click at [612, 320] on select "Barangay Adorable Butuay [PERSON_NAME] Gata Guintomoyan Macabayao Malibacsan Ma…" at bounding box center [657, 342] width 90 height 45
click at [658, 329] on select "Barangay Adorable Butuay [PERSON_NAME] Gata Guintomoyan Macabayao Malibacsan Ma…" at bounding box center [657, 342] width 90 height 45
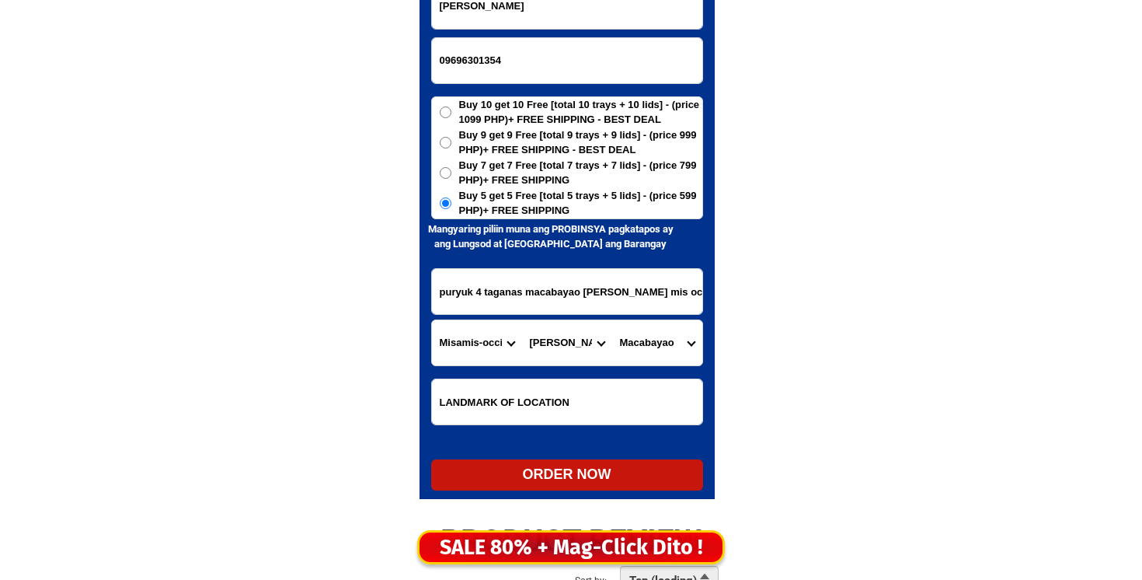
click at [612, 320] on select "Barangay Adorable Butuay [PERSON_NAME] Gata Guintomoyan Macabayao Malibacsan Ma…" at bounding box center [657, 342] width 90 height 45
click at [554, 479] on div "ORDER NOW" at bounding box center [567, 474] width 272 height 21
radio input "true"
click at [456, 66] on input "09696301354" at bounding box center [567, 60] width 270 height 45
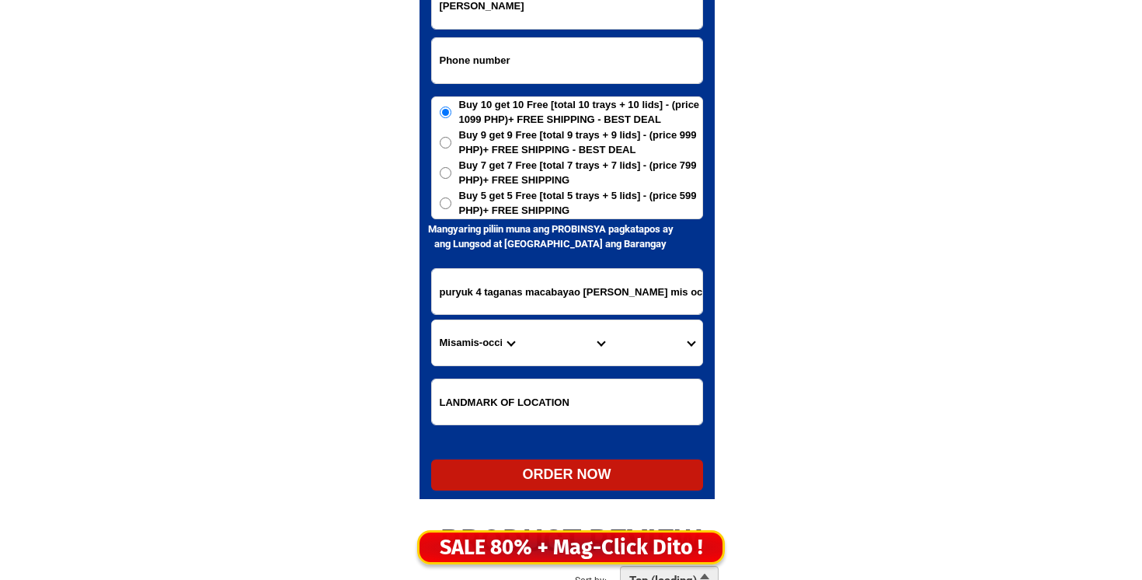
paste input "09304686699"
type input "09304686699"
click at [692, 10] on input "[PERSON_NAME]" at bounding box center [567, 6] width 270 height 45
paste input "[PERSON_NAME] Bustique"
type input "[PERSON_NAME] Bustique"
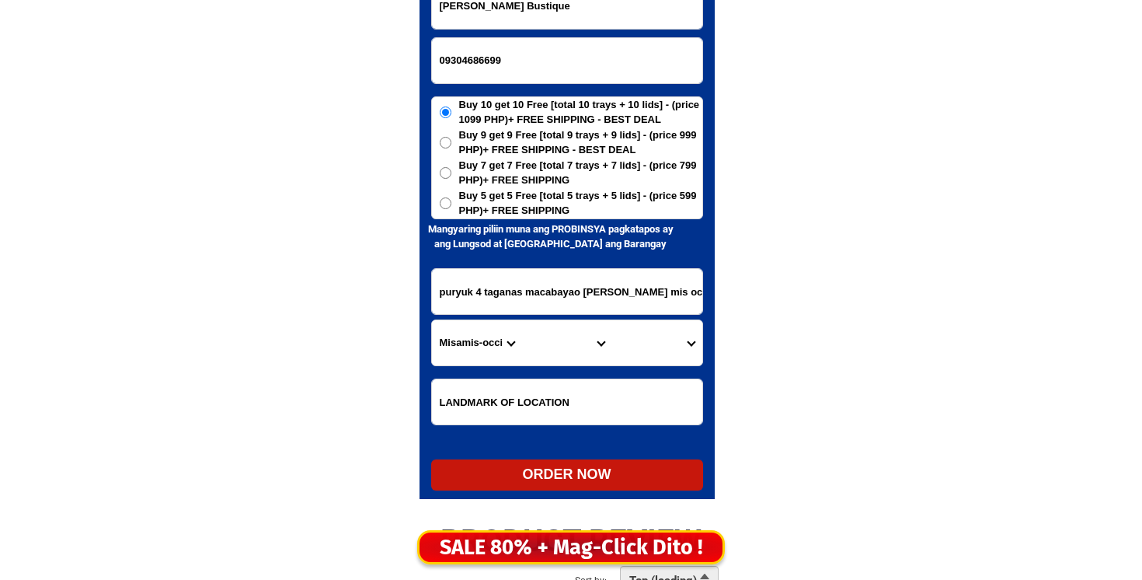
click at [603, 206] on span "Buy 5 get 5 Free [total 5 trays + 5 lids] - (price 599 PHP)+ FREE SHIPPING" at bounding box center [580, 203] width 243 height 30
click at [452, 206] on input "Buy 5 get 5 Free [total 5 trays + 5 lids] - (price 599 PHP)+ FREE SHIPPING" at bounding box center [446, 203] width 12 height 12
radio input "true"
click at [557, 283] on input "puryuk 4 taganas macabayao [PERSON_NAME] mis occidental" at bounding box center [567, 291] width 270 height 45
paste input "1078 [PERSON_NAME][STREET_ADDRESS].. [PERSON_NAME].. near [GEOGRAPHIC_DATA]"
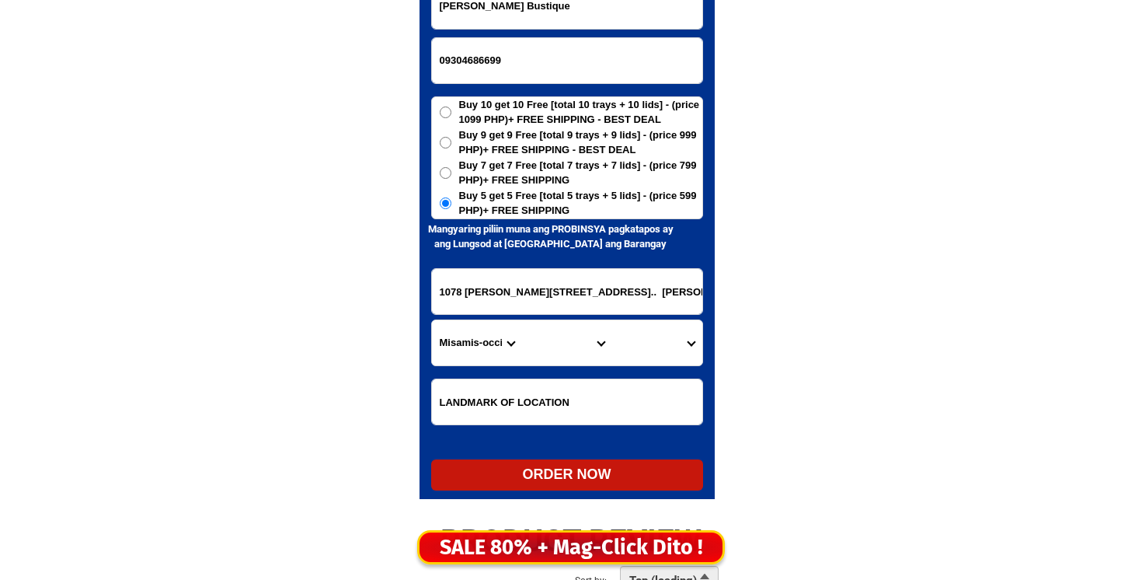
scroll to position [0, 166]
click at [639, 298] on input "1078 [PERSON_NAME][STREET_ADDRESS].. [PERSON_NAME].. near [GEOGRAPHIC_DATA]" at bounding box center [567, 291] width 270 height 45
click at [640, 300] on input "1078 [PERSON_NAME][STREET_ADDRESS].. [PERSON_NAME].. near [GEOGRAPHIC_DATA]" at bounding box center [567, 291] width 270 height 45
type input "1078 [PERSON_NAME][STREET_ADDRESS].. [PERSON_NAME].. near [GEOGRAPHIC_DATA]"
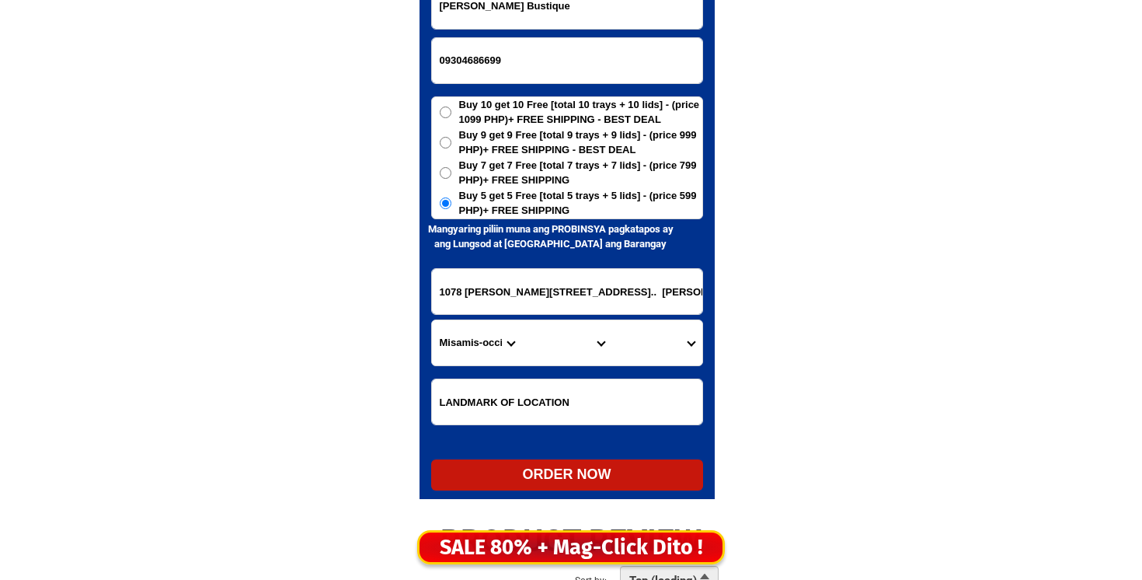
click at [474, 338] on select "Province [GEOGRAPHIC_DATA] [GEOGRAPHIC_DATA][PERSON_NAME][GEOGRAPHIC_DATA][GEOG…" at bounding box center [477, 342] width 90 height 45
click at [468, 351] on select "Province [GEOGRAPHIC_DATA] [GEOGRAPHIC_DATA][PERSON_NAME][GEOGRAPHIC_DATA][GEOG…" at bounding box center [477, 342] width 90 height 45
select select "63_219"
click at [432, 320] on select "Province [GEOGRAPHIC_DATA] [GEOGRAPHIC_DATA][PERSON_NAME][GEOGRAPHIC_DATA][GEOG…" at bounding box center [477, 342] width 90 height 45
click at [580, 339] on select "City [GEOGRAPHIC_DATA] [GEOGRAPHIC_DATA] [GEOGRAPHIC_DATA] [GEOGRAPHIC_DATA]-ci…" at bounding box center [567, 342] width 90 height 45
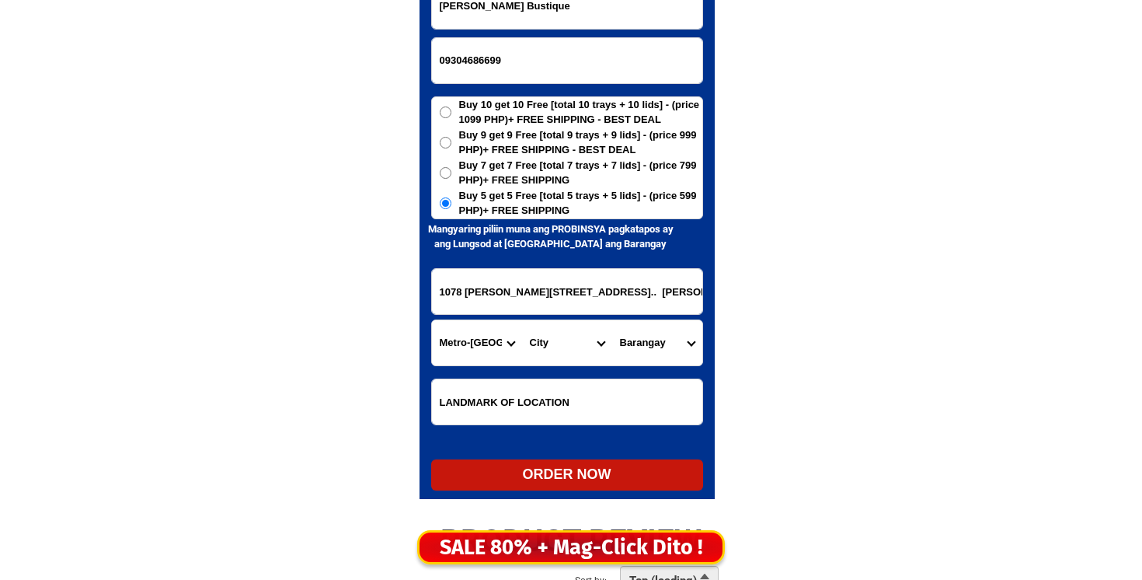
select select "63_2194856"
click at [522, 320] on select "City [GEOGRAPHIC_DATA] [GEOGRAPHIC_DATA] [GEOGRAPHIC_DATA] [GEOGRAPHIC_DATA]-ci…" at bounding box center [567, 342] width 90 height 45
click at [667, 350] on select "[GEOGRAPHIC_DATA]" at bounding box center [657, 342] width 90 height 45
select select "63_21948563611"
click at [612, 320] on select "[GEOGRAPHIC_DATA]" at bounding box center [657, 342] width 90 height 45
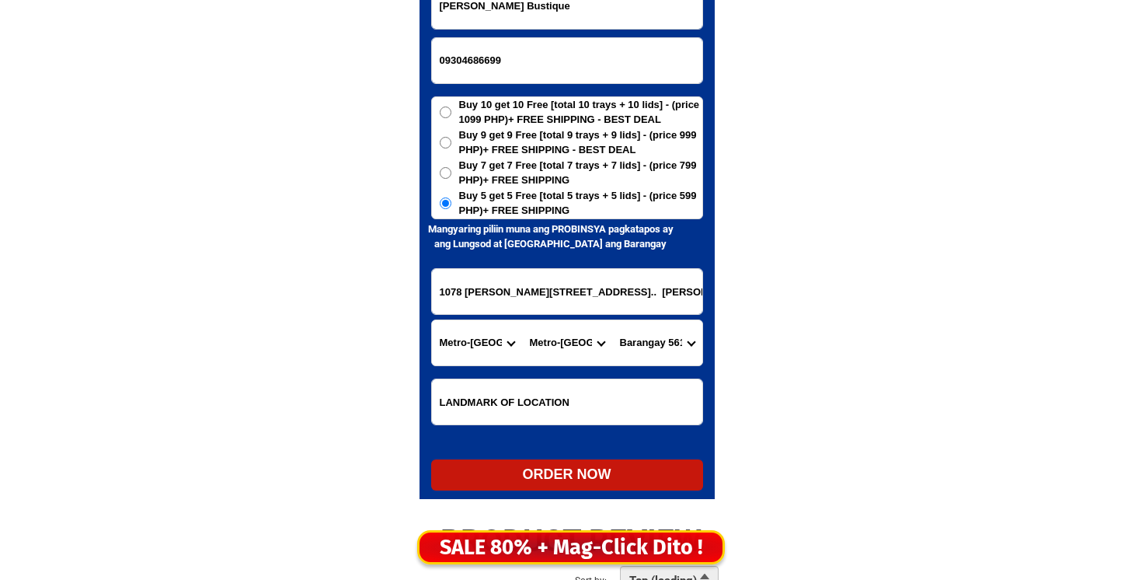
click at [604, 474] on div "ORDER NOW" at bounding box center [567, 474] width 272 height 21
radio input "true"
click at [446, 67] on input "09304686699" at bounding box center [567, 60] width 270 height 45
paste input "09354911835"
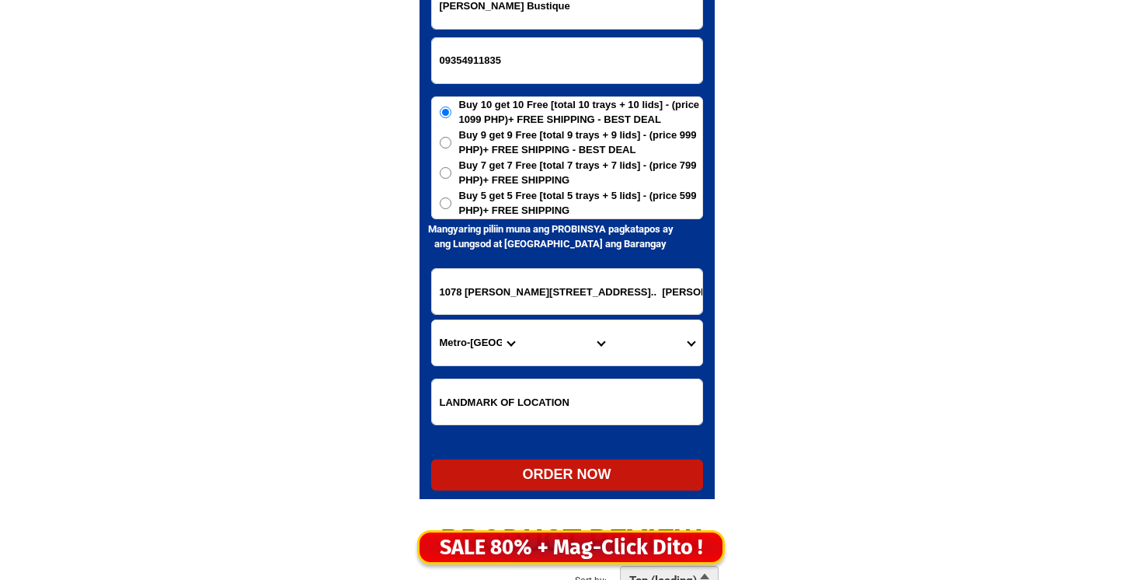
type input "09354911835"
click at [686, 20] on input "[PERSON_NAME] Bustique" at bounding box center [567, 6] width 270 height 45
paste input "[PERSON_NAME]"
type input "[PERSON_NAME]"
click at [562, 276] on input "1078 [PERSON_NAME][STREET_ADDRESS].. [PERSON_NAME].. near [GEOGRAPHIC_DATA]" at bounding box center [567, 291] width 270 height 45
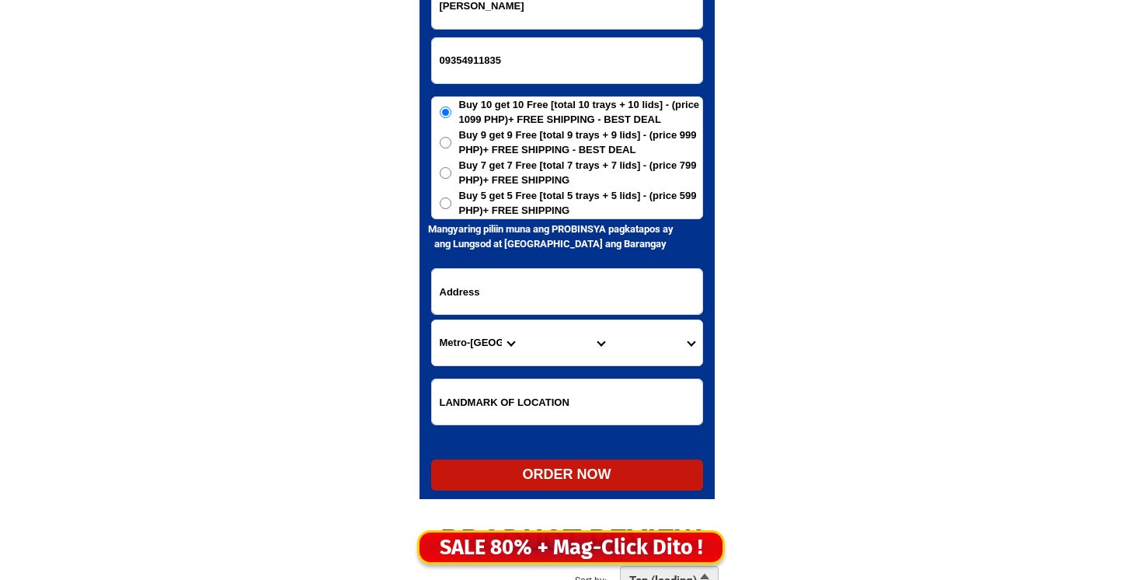
click at [490, 278] on input "Input address" at bounding box center [567, 291] width 270 height 45
paste input "purok 6 SAn [PERSON_NAME]"
type input "purok 6 SAn [PERSON_NAME]"
click at [484, 211] on span "Buy 5 get 5 Free [total 5 trays + 5 lids] - (price 599 PHP)+ FREE SHIPPING" at bounding box center [580, 203] width 243 height 30
click at [452, 209] on input "Buy 5 get 5 Free [total 5 trays + 5 lids] - (price 599 PHP)+ FREE SHIPPING" at bounding box center [446, 203] width 12 height 12
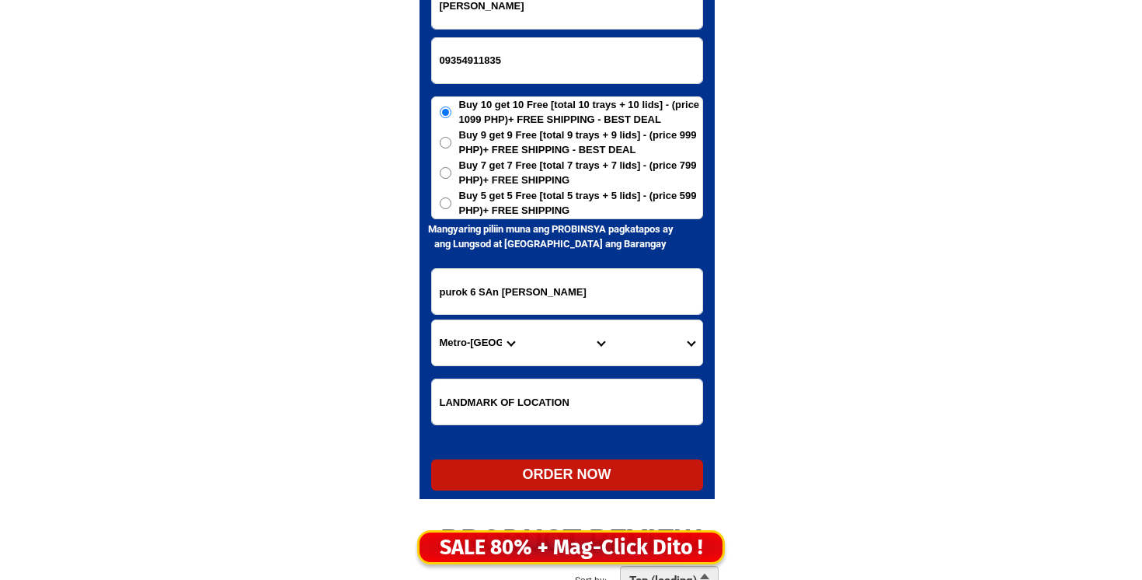
radio input "true"
click at [442, 348] on select "Province [GEOGRAPHIC_DATA] [GEOGRAPHIC_DATA][PERSON_NAME][GEOGRAPHIC_DATA][GEOG…" at bounding box center [477, 342] width 90 height 45
select select "63_305"
click at [432, 320] on select "Province [GEOGRAPHIC_DATA] [GEOGRAPHIC_DATA][PERSON_NAME][GEOGRAPHIC_DATA][GEOG…" at bounding box center [477, 342] width 90 height 45
click at [550, 350] on select "City [GEOGRAPHIC_DATA][PERSON_NAME]-city [GEOGRAPHIC_DATA][PERSON_NAME] Echague…" at bounding box center [567, 342] width 90 height 45
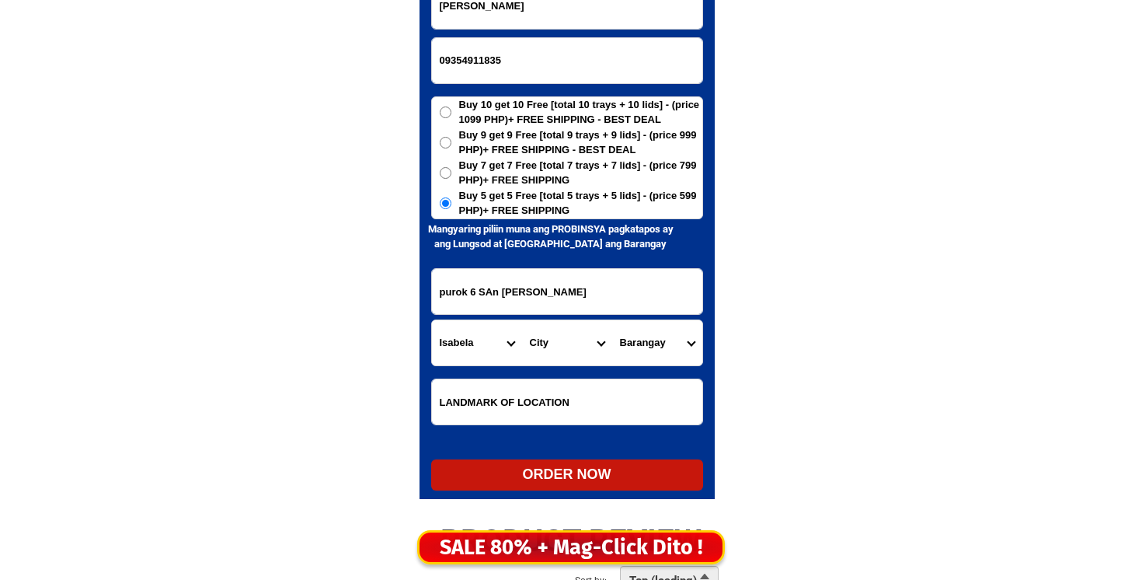
select select "63_3053482"
click at [522, 320] on select "City [GEOGRAPHIC_DATA][PERSON_NAME]-city [GEOGRAPHIC_DATA][PERSON_NAME] Echague…" at bounding box center [567, 342] width 90 height 45
click at [672, 337] on select "[GEOGRAPHIC_DATA][PERSON_NAME][PERSON_NAME][GEOGRAPHIC_DATA] (pob.) [PERSON_NAM…" at bounding box center [657, 342] width 90 height 45
select select "63_30534826324"
click at [612, 320] on select "[GEOGRAPHIC_DATA][PERSON_NAME][PERSON_NAME][GEOGRAPHIC_DATA] (pob.) [PERSON_NAM…" at bounding box center [657, 342] width 90 height 45
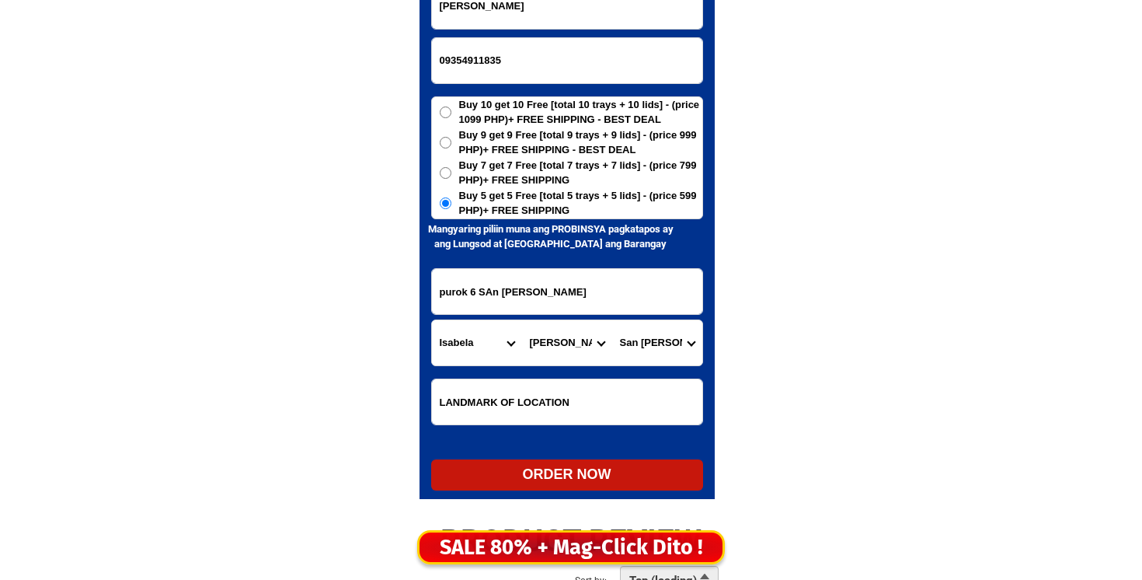
click at [571, 476] on div "ORDER NOW" at bounding box center [567, 474] width 272 height 21
radio input "true"
click at [479, 292] on input "purok 6 SAn [PERSON_NAME]" at bounding box center [567, 291] width 270 height 45
paste input "Bio-os Talay 1"
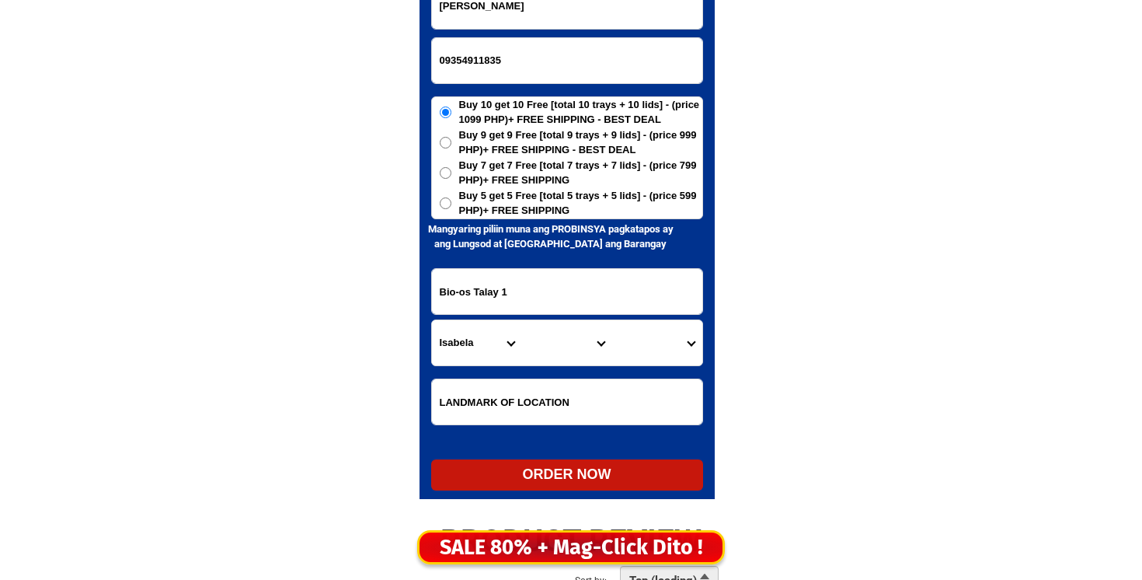
type input "Bio-os Talay 1"
click at [600, 19] on input "[PERSON_NAME]" at bounding box center [567, 6] width 270 height 45
paste input "09921528690"
type input "09921528690"
click at [602, 276] on input "Bio-os Talay 1" at bounding box center [567, 291] width 270 height 45
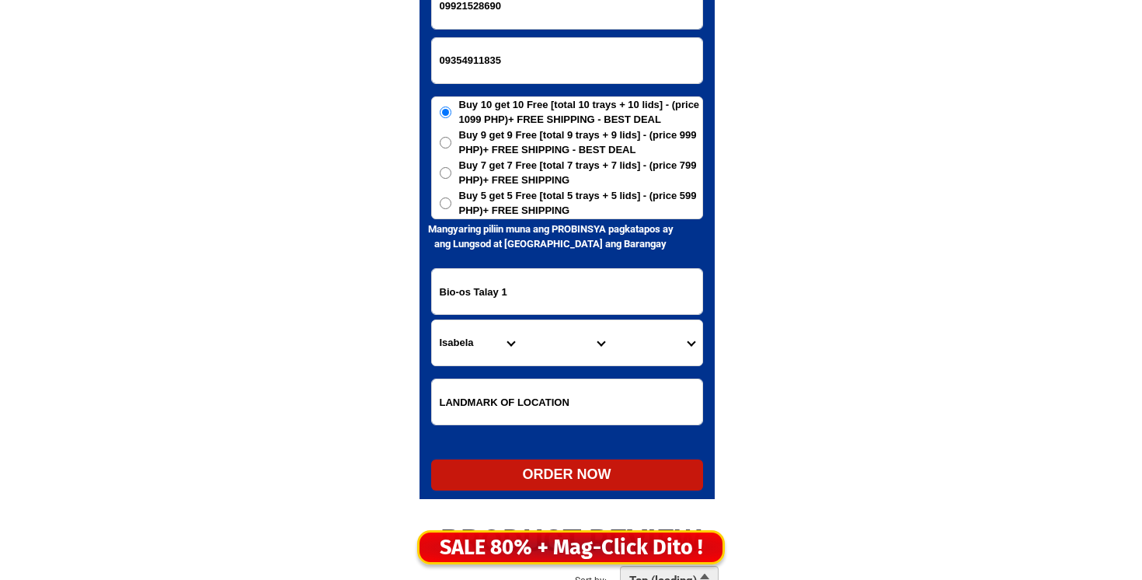
click at [560, 26] on input "09921528690" at bounding box center [567, 6] width 270 height 45
click at [562, 64] on input "09354911835" at bounding box center [567, 60] width 270 height 45
click at [531, 389] on input "Input LANDMARKOFLOCATION" at bounding box center [567, 401] width 270 height 45
paste input "[PERSON_NAME]"
type input "[PERSON_NAME]"
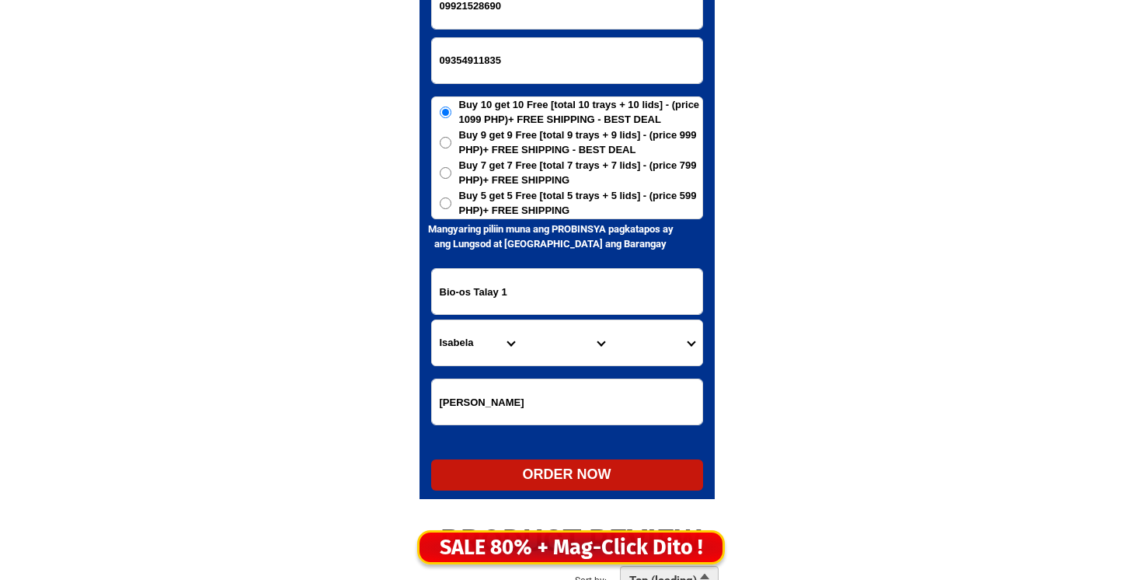
click at [490, 17] on input "09921528690" at bounding box center [567, 6] width 270 height 45
click at [483, 54] on input "09354911835" at bounding box center [567, 60] width 270 height 45
click at [466, 30] on form "≈ 09354911835 ORDER NOW Bio-[GEOGRAPHIC_DATA] 1 Province [GEOGRAPHIC_DATA] [GEO…" at bounding box center [567, 236] width 272 height 507
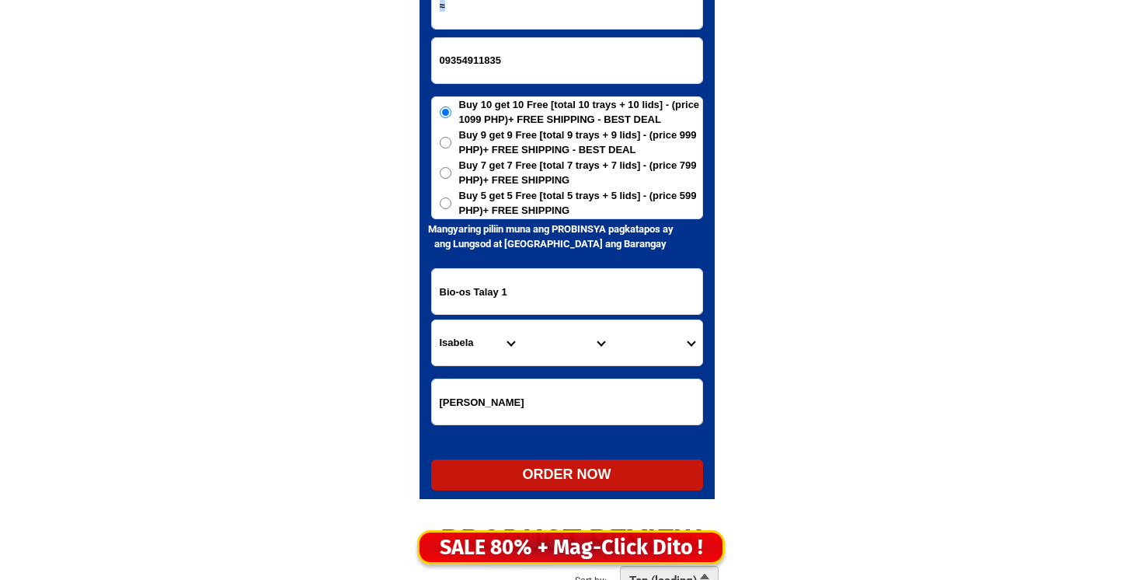
click at [466, 30] on form "≈ 09354911835 ORDER NOW Bio-[GEOGRAPHIC_DATA] 1 Province [GEOGRAPHIC_DATA] [GEO…" at bounding box center [567, 236] width 272 height 507
type input "09921528690"
click at [465, 42] on input "09354911835" at bounding box center [567, 60] width 270 height 45
paste input "[PERSON_NAME]"
type input "[PERSON_NAME]"
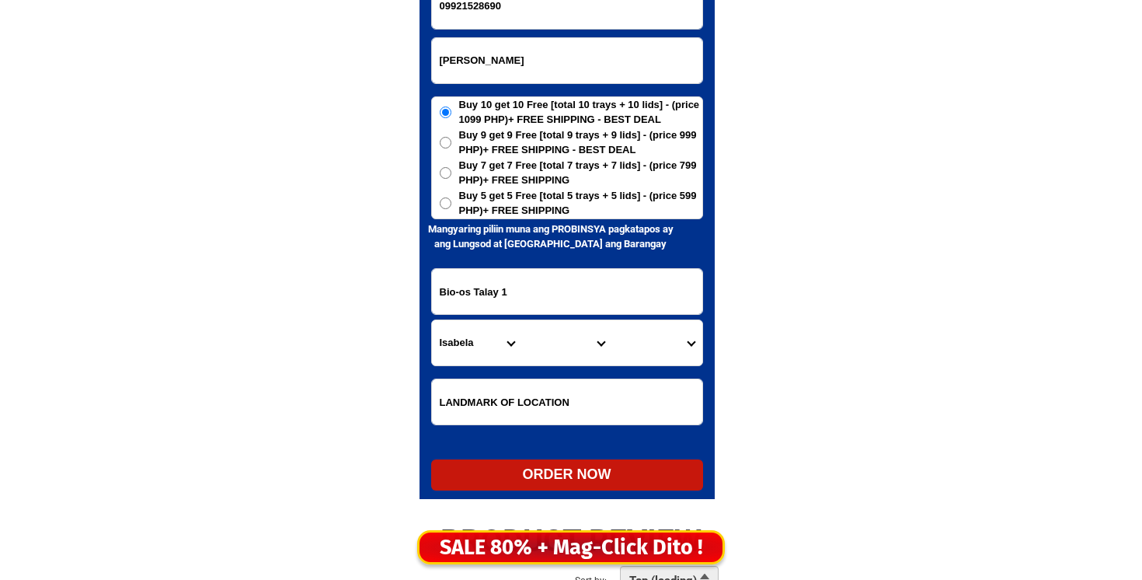
click at [461, 2] on input "09921528690" at bounding box center [567, 6] width 270 height 45
paste input "[PERSON_NAME]"
type input "[PERSON_NAME]"
click at [547, 49] on input "[PERSON_NAME]" at bounding box center [567, 60] width 270 height 45
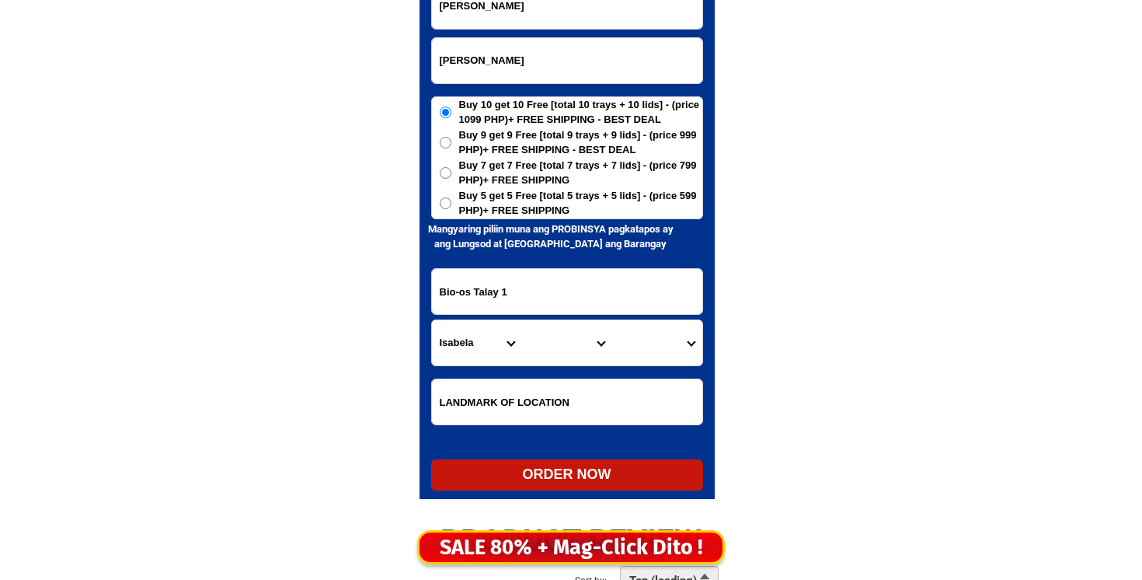
click at [547, 49] on input "[PERSON_NAME]" at bounding box center [567, 60] width 270 height 45
paste input "09921528690"
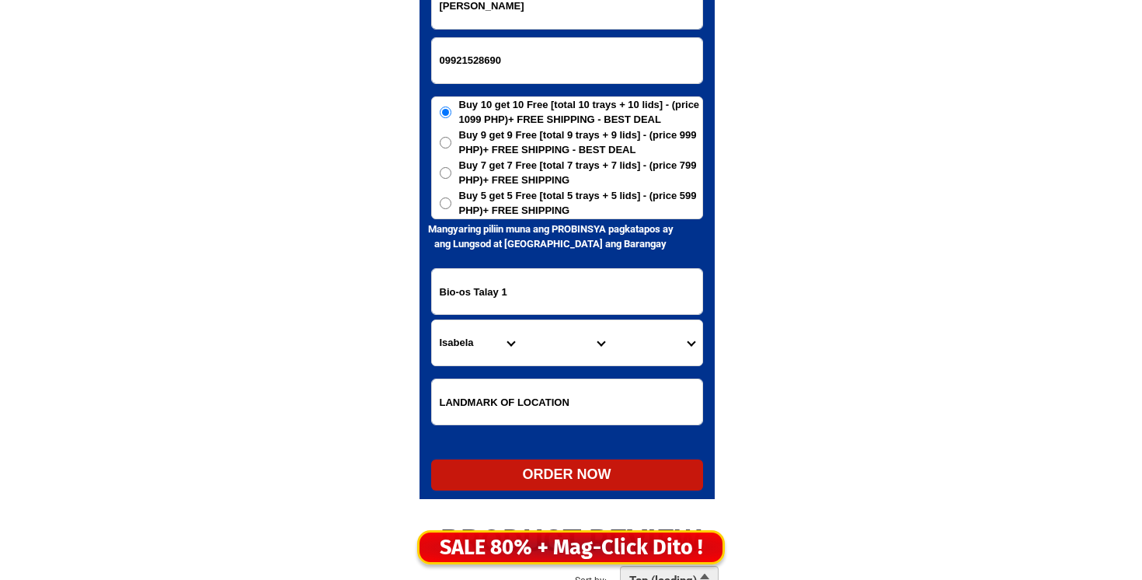
type input "09921528690"
click at [483, 320] on select "Province [GEOGRAPHIC_DATA] [GEOGRAPHIC_DATA][PERSON_NAME][GEOGRAPHIC_DATA][GEOG…" at bounding box center [477, 342] width 90 height 45
select select "63_411"
click at [432, 320] on select "Province [GEOGRAPHIC_DATA] [GEOGRAPHIC_DATA][PERSON_NAME][GEOGRAPHIC_DATA][GEOG…" at bounding box center [477, 342] width 90 height 45
click at [547, 350] on select "City [PERSON_NAME]-city [GEOGRAPHIC_DATA]-city [GEOGRAPHIC_DATA] [GEOGRAPHIC_DA…" at bounding box center [567, 342] width 90 height 45
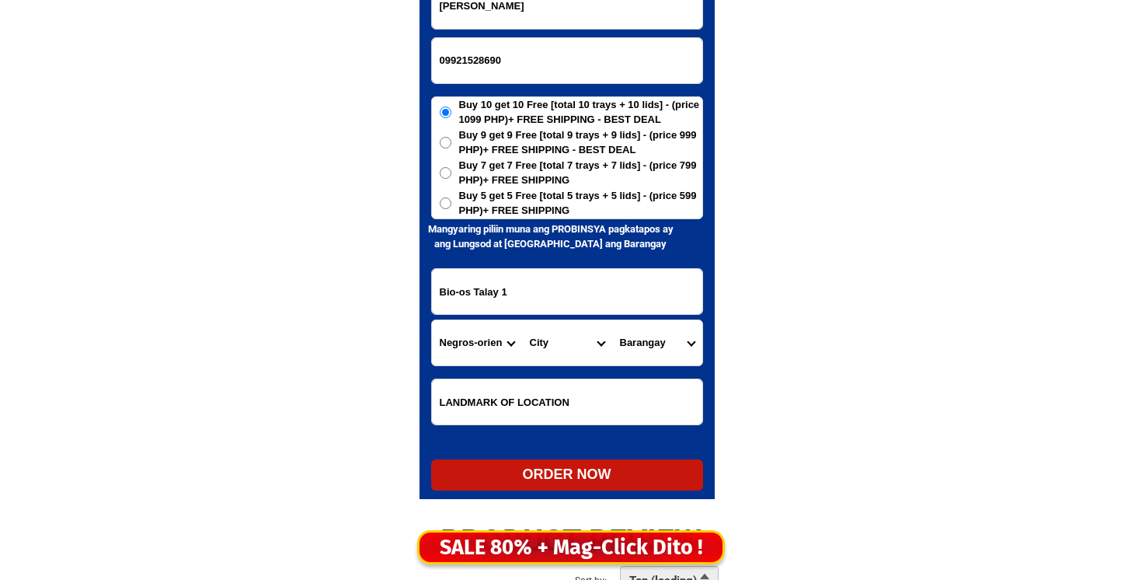
select select "63_4115479"
click at [522, 320] on select "City [PERSON_NAME]-city [GEOGRAPHIC_DATA]-city [GEOGRAPHIC_DATA] [GEOGRAPHIC_DA…" at bounding box center [567, 342] width 90 height 45
click at [633, 343] on select "Barangay Bio-os Jantianon Jugno Mag-abo Poblacion Silab Tambojangin Tandayag" at bounding box center [657, 342] width 90 height 45
select select "63_411547938842"
click at [612, 320] on select "Barangay Bio-os Jantianon Jugno Mag-abo Poblacion Silab Tambojangin Tandayag" at bounding box center [657, 342] width 90 height 45
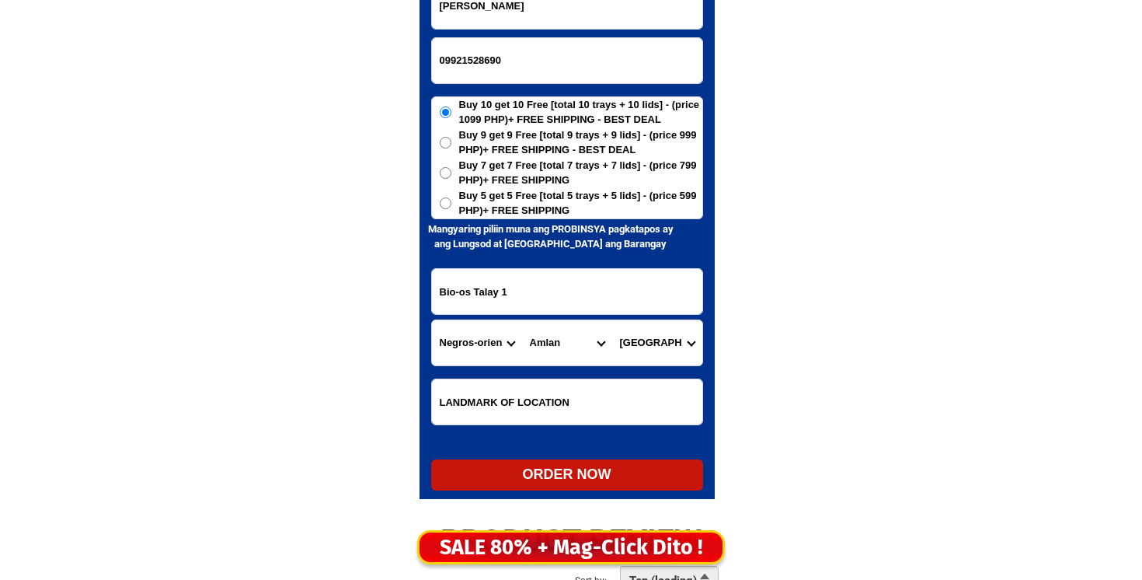
click at [490, 212] on span "Buy 5 get 5 Free [total 5 trays + 5 lids] - (price 599 PHP)+ FREE SHIPPING" at bounding box center [580, 203] width 243 height 30
click at [452, 209] on input "Buy 5 get 5 Free [total 5 trays + 5 lids] - (price 599 PHP)+ FREE SHIPPING" at bounding box center [446, 203] width 12 height 12
click at [577, 461] on form "[PERSON_NAME] 09921528690 ORDER NOW Bio-[GEOGRAPHIC_DATA] 1 Province [GEOGRAPHI…" at bounding box center [567, 236] width 272 height 507
click at [566, 474] on div "ORDER NOW" at bounding box center [567, 474] width 272 height 21
radio input "true"
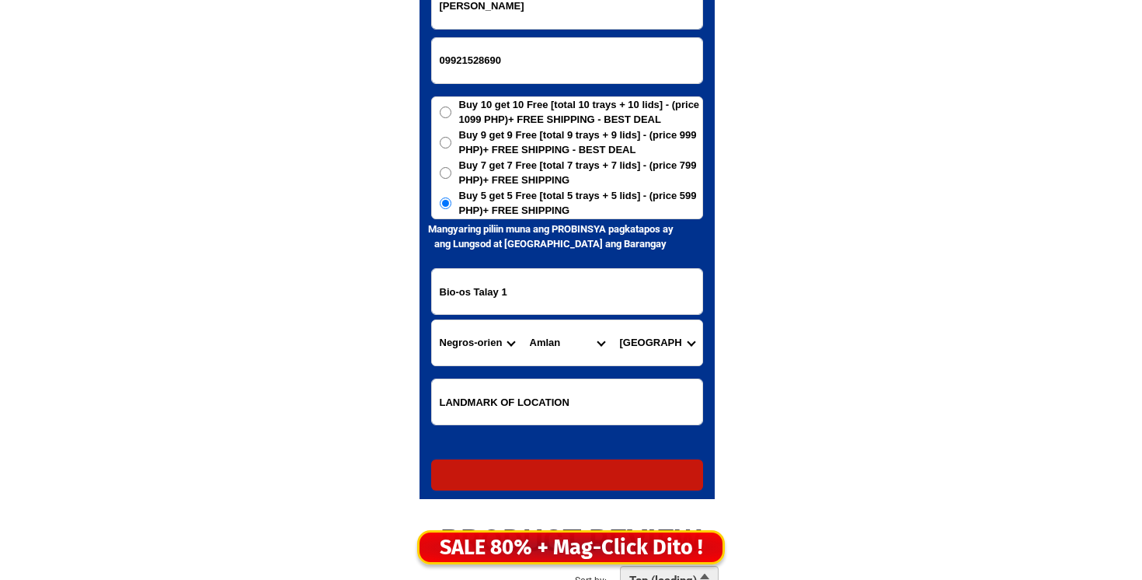
radio input "true"
